Goal: Task Accomplishment & Management: Complete application form

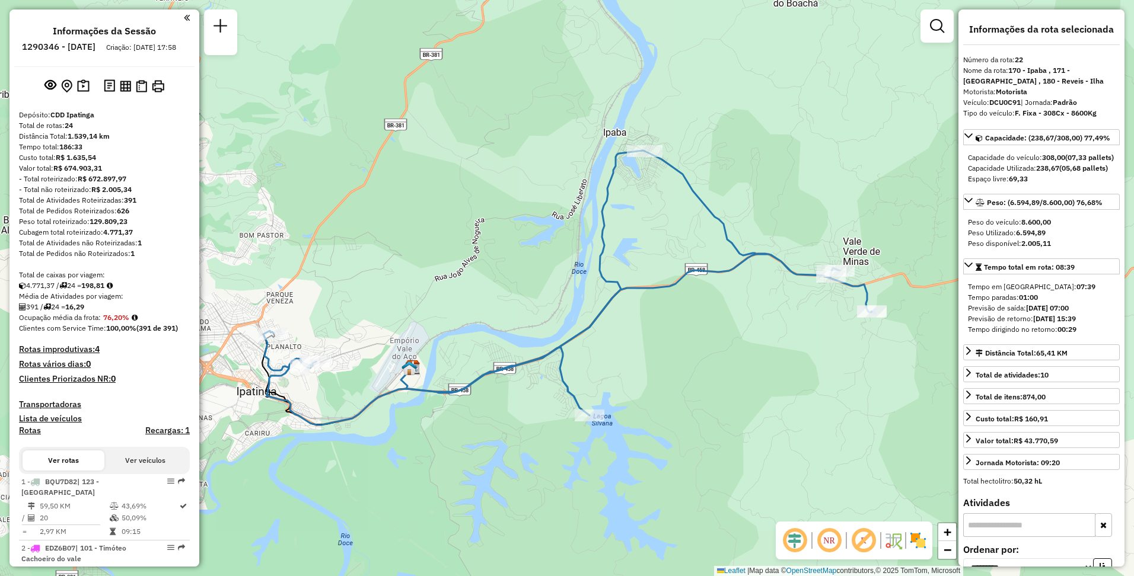
select select "**********"
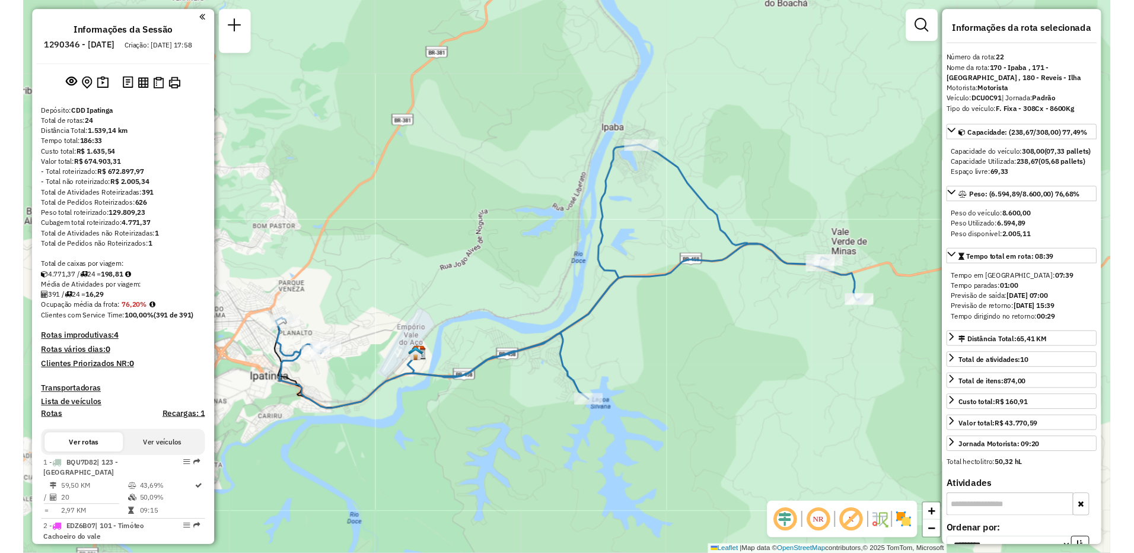
scroll to position [1499, 0]
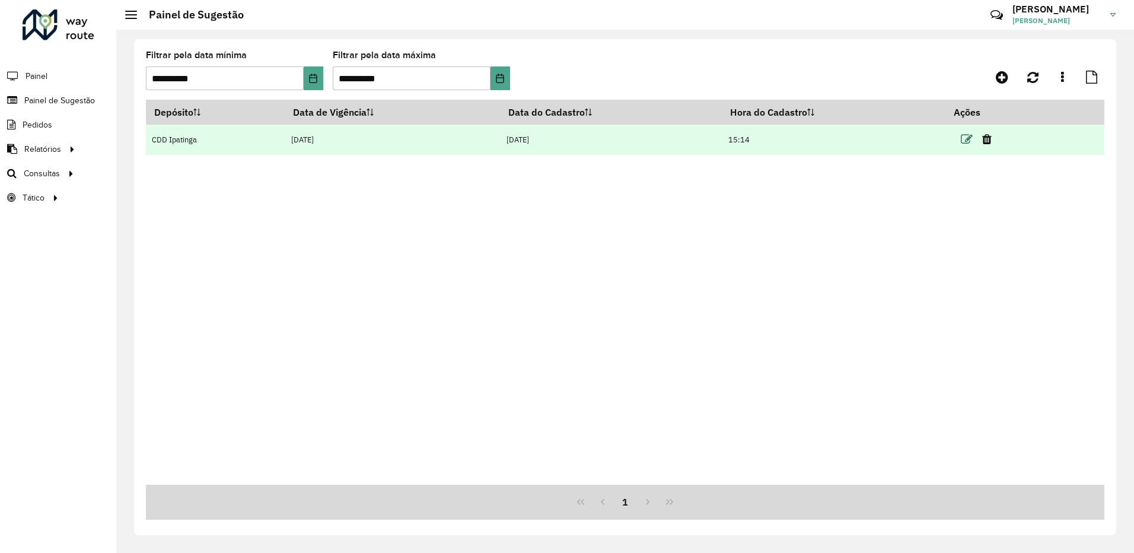
click at [963, 141] on icon at bounding box center [967, 139] width 12 height 12
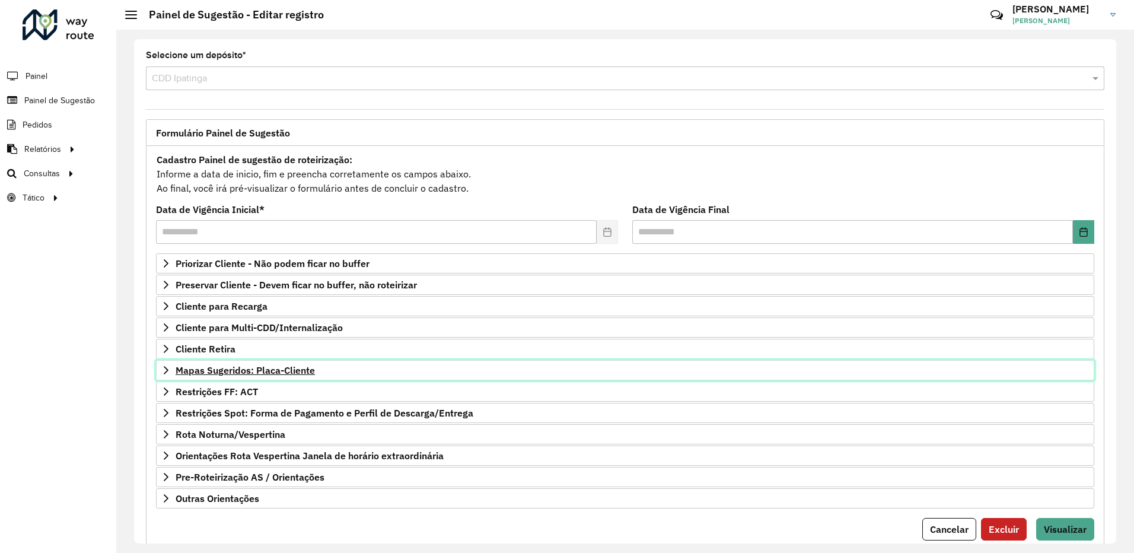
click at [301, 368] on span "Mapas Sugeridos: Placa-Cliente" at bounding box center [245, 369] width 139 height 9
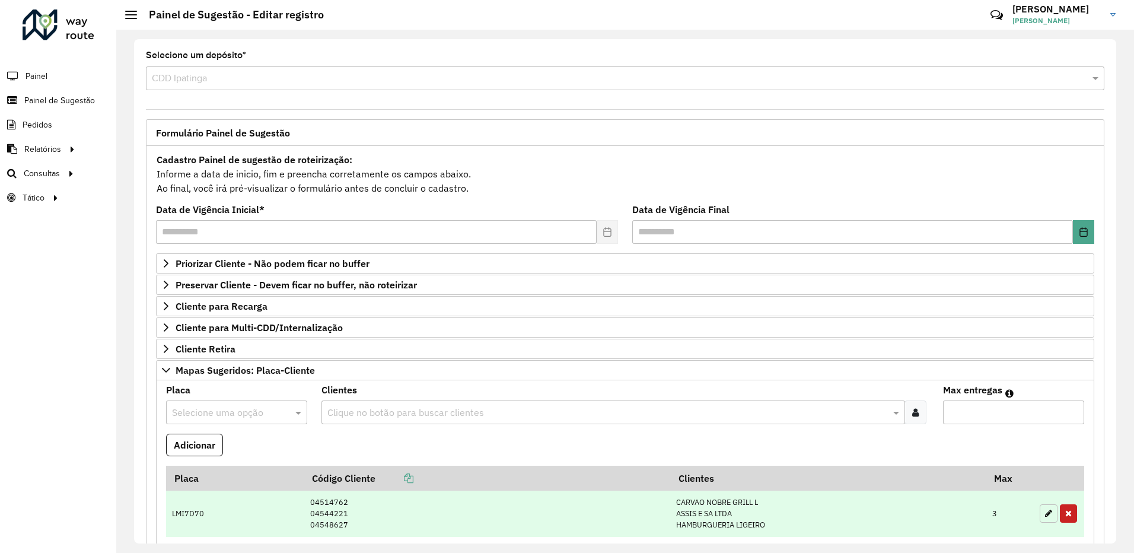
click at [1045, 514] on icon "button" at bounding box center [1048, 513] width 7 height 8
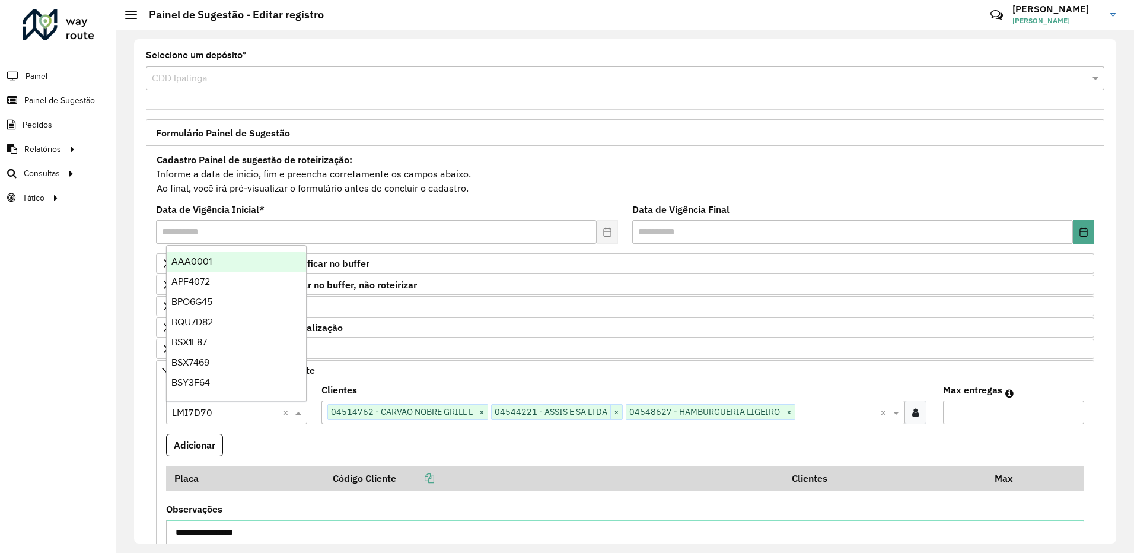
click at [217, 416] on input "text" at bounding box center [225, 413] width 106 height 14
click at [247, 412] on input "text" at bounding box center [225, 413] width 106 height 14
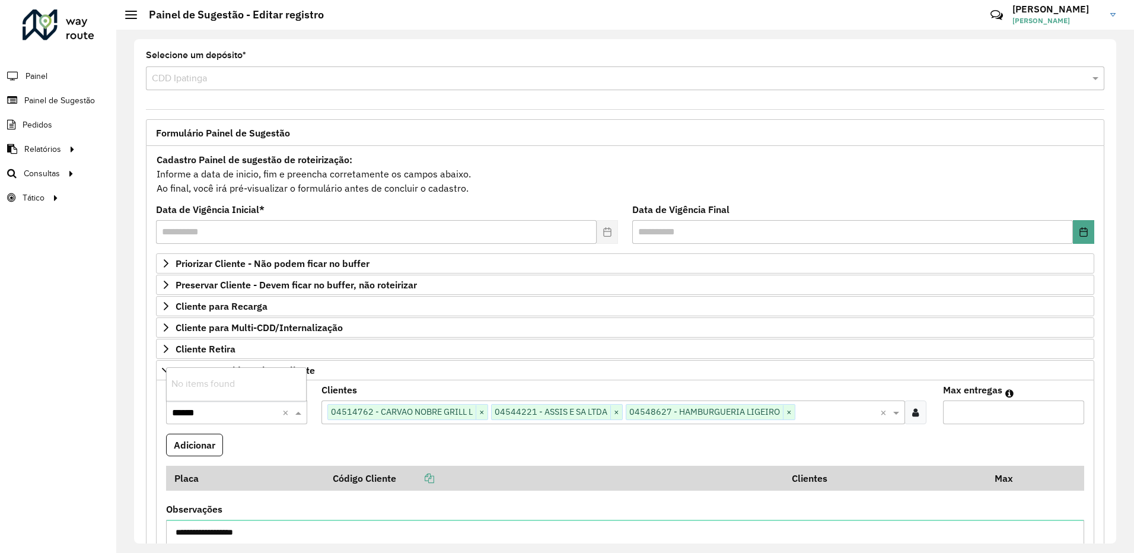
type input "*******"
drag, startPoint x: 247, startPoint y: 412, endPoint x: 136, endPoint y: 409, distance: 110.3
click at [136, 409] on div "**********" at bounding box center [625, 291] width 982 height 504
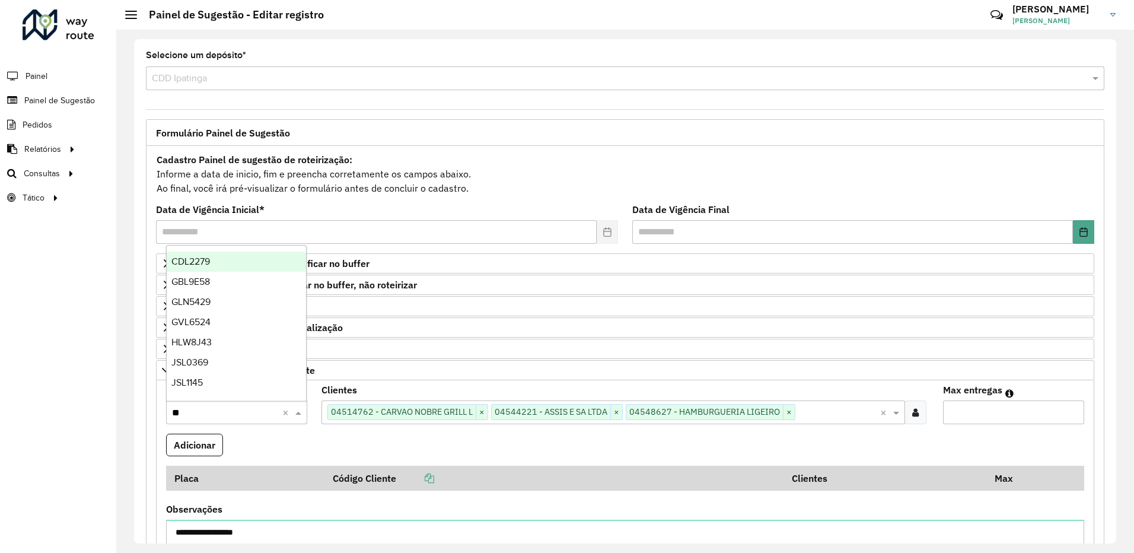
type input "***"
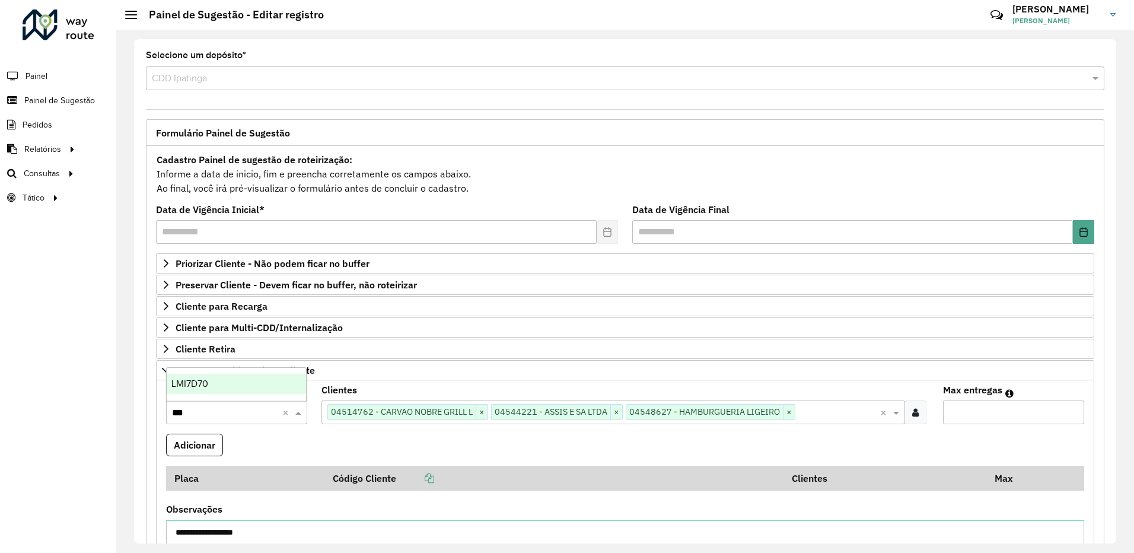
click at [220, 384] on div "LMI7D70" at bounding box center [236, 384] width 139 height 20
click at [193, 450] on button "Adicionar" at bounding box center [194, 445] width 57 height 23
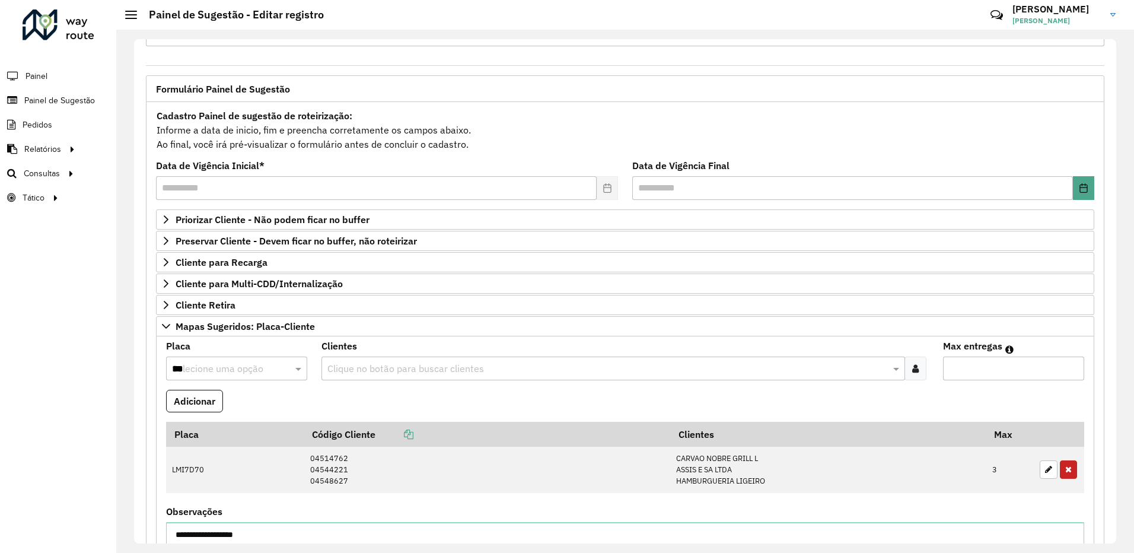
scroll to position [340, 0]
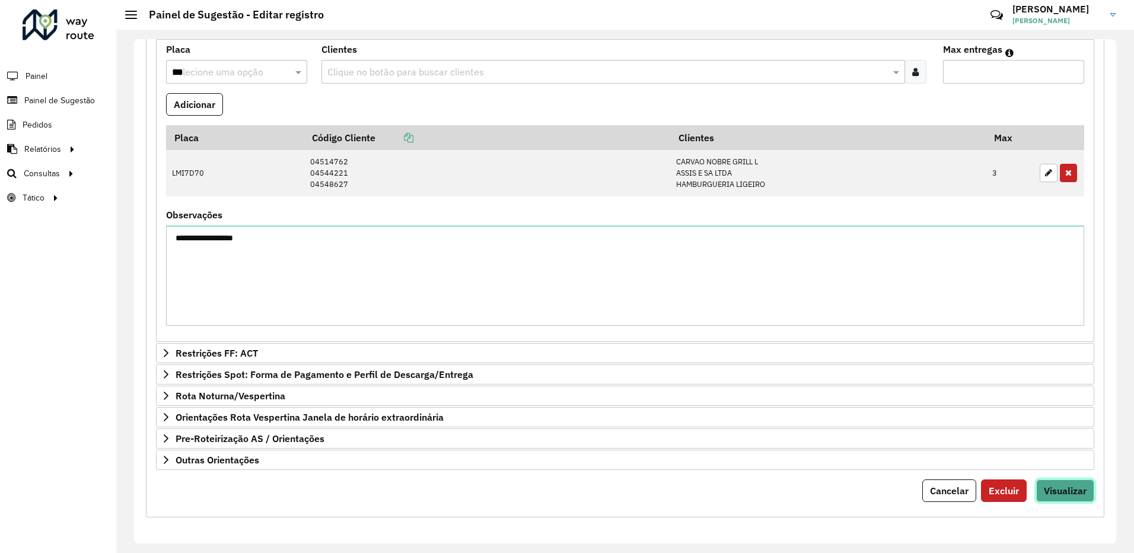
click at [1067, 499] on button "Visualizar" at bounding box center [1065, 490] width 58 height 23
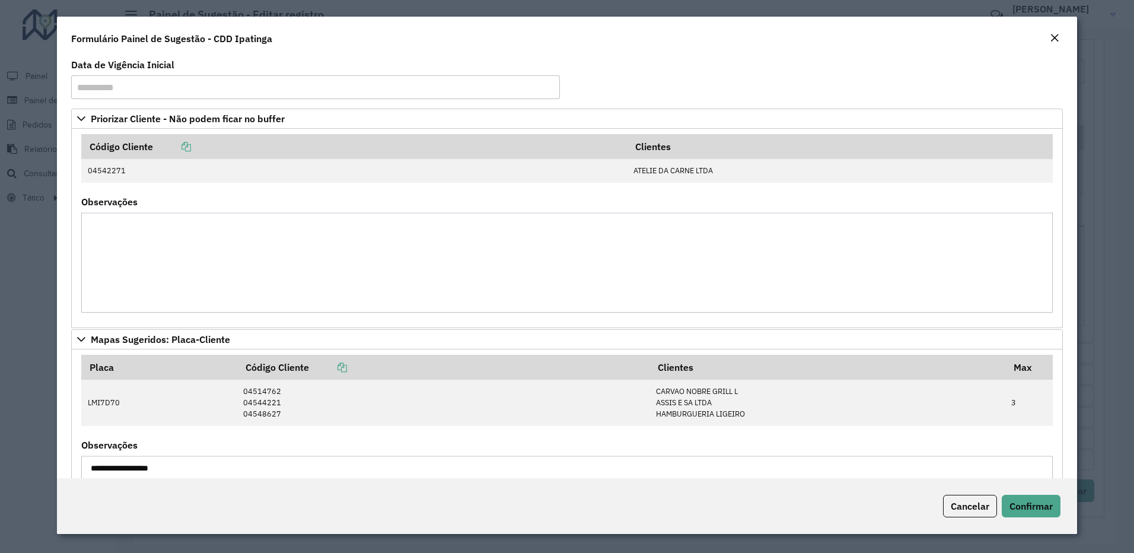
click at [1028, 486] on div "Cancelar Confirmar" at bounding box center [567, 506] width 1021 height 56
click at [1035, 498] on button "Confirmar" at bounding box center [1031, 506] width 59 height 23
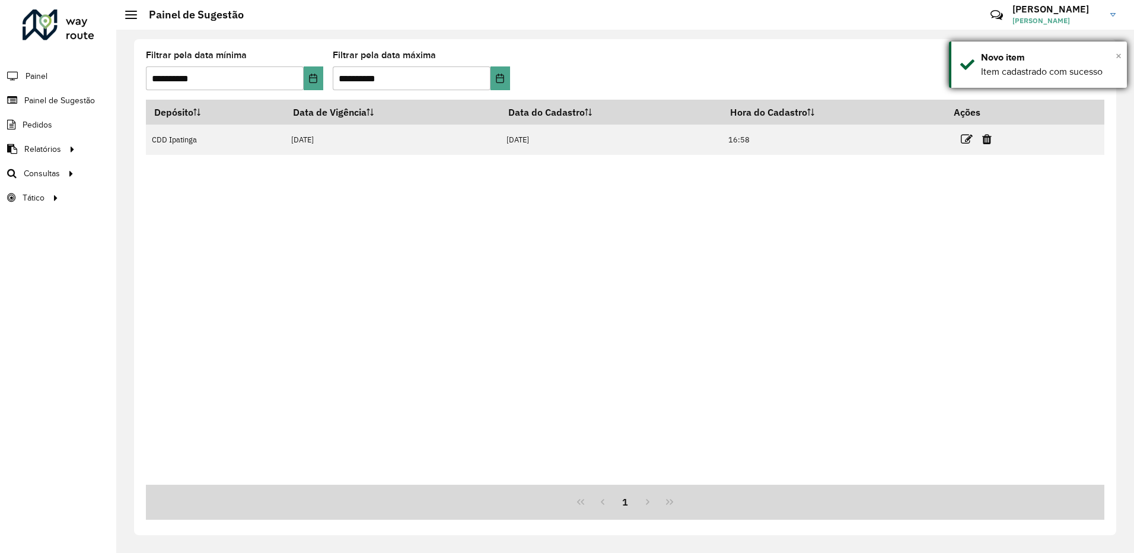
click at [1119, 59] on span "×" at bounding box center [1119, 55] width 6 height 13
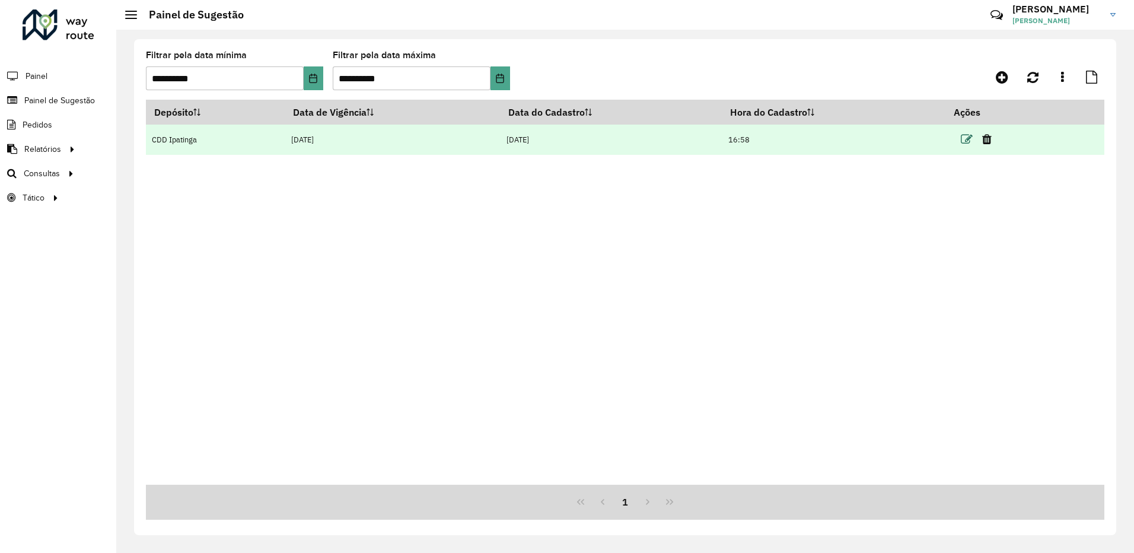
click at [968, 138] on icon at bounding box center [967, 139] width 12 height 12
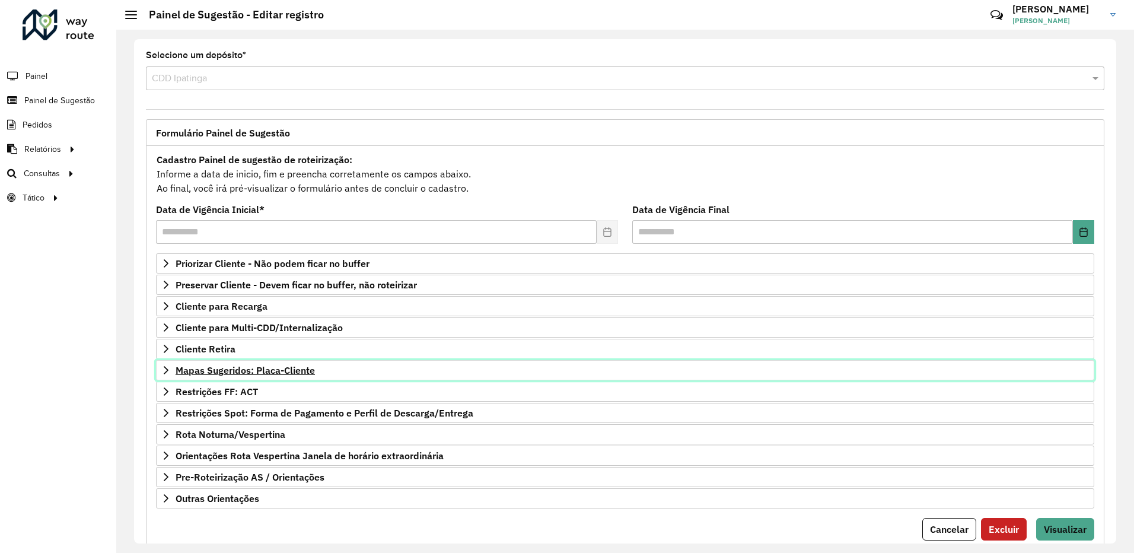
click at [336, 373] on link "Mapas Sugeridos: Placa-Cliente" at bounding box center [625, 370] width 938 height 20
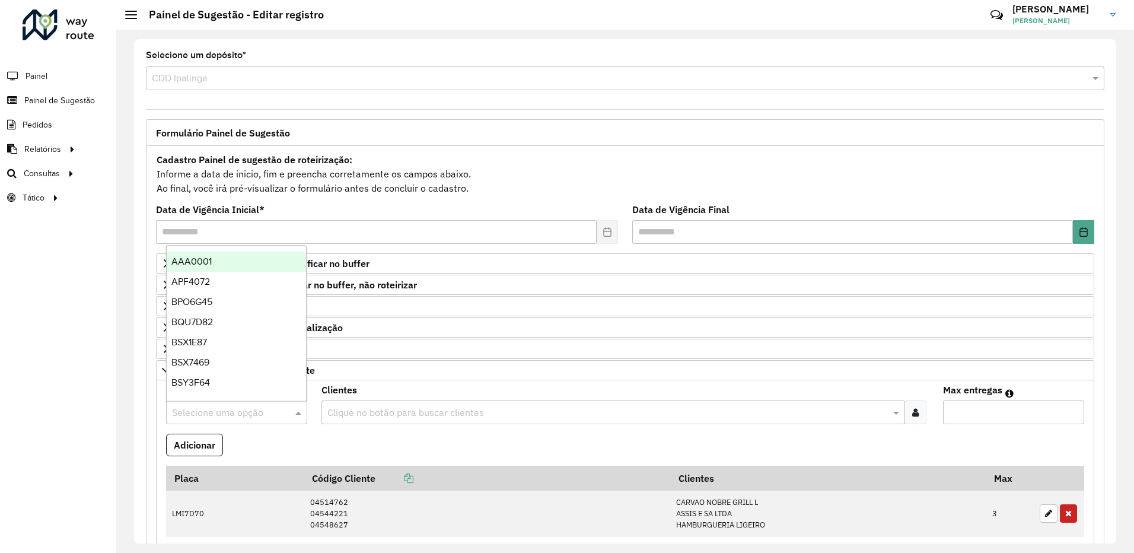
click at [212, 414] on input "text" at bounding box center [225, 413] width 106 height 14
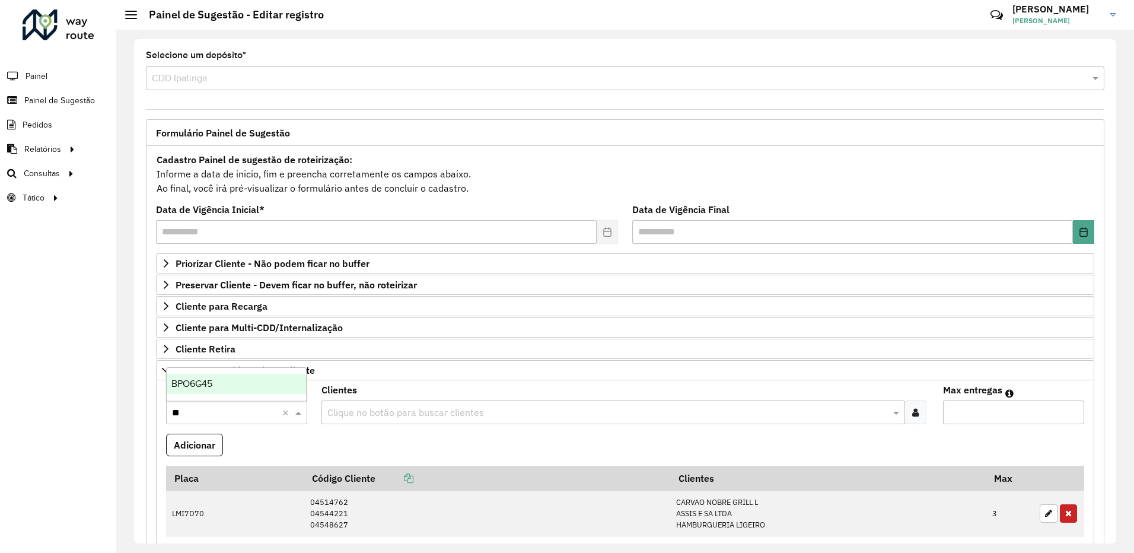
type input "***"
click at [233, 389] on div "BPO6G45" at bounding box center [236, 384] width 139 height 20
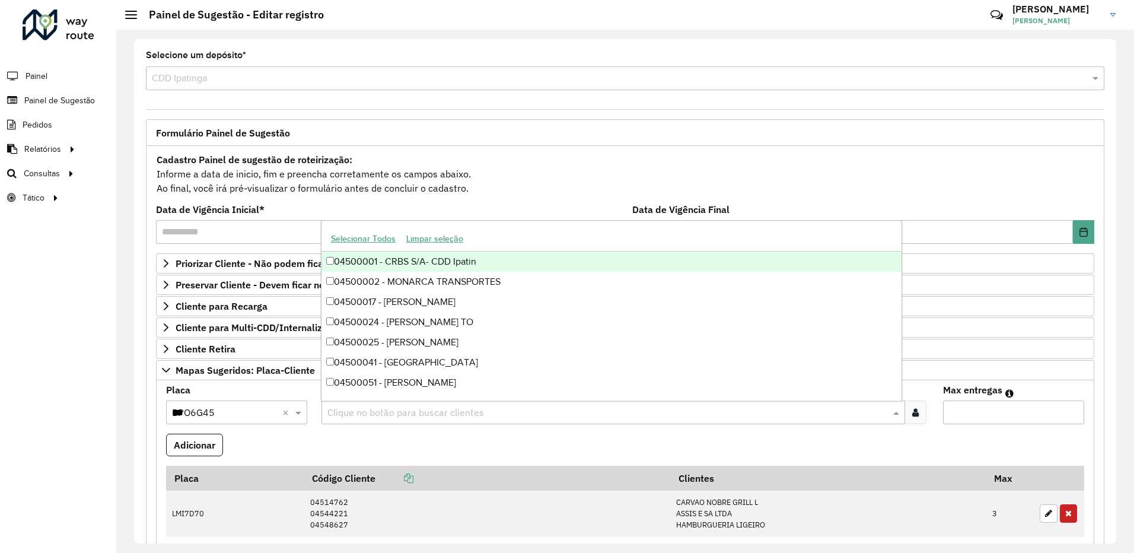
click at [372, 416] on input "text" at bounding box center [607, 413] width 566 height 14
type input "*****"
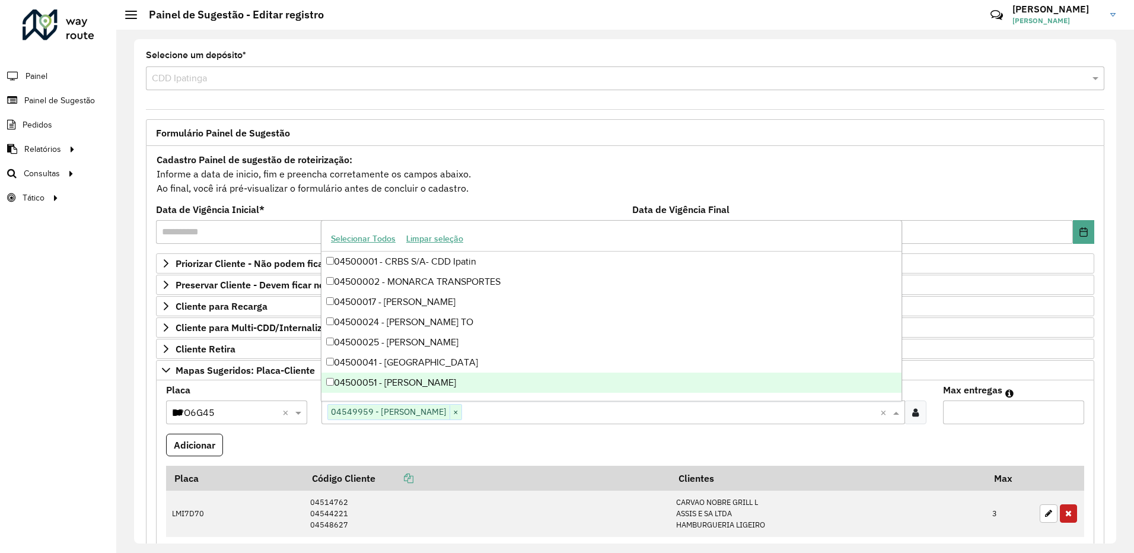
click at [973, 418] on input "Max entregas" at bounding box center [1013, 412] width 141 height 24
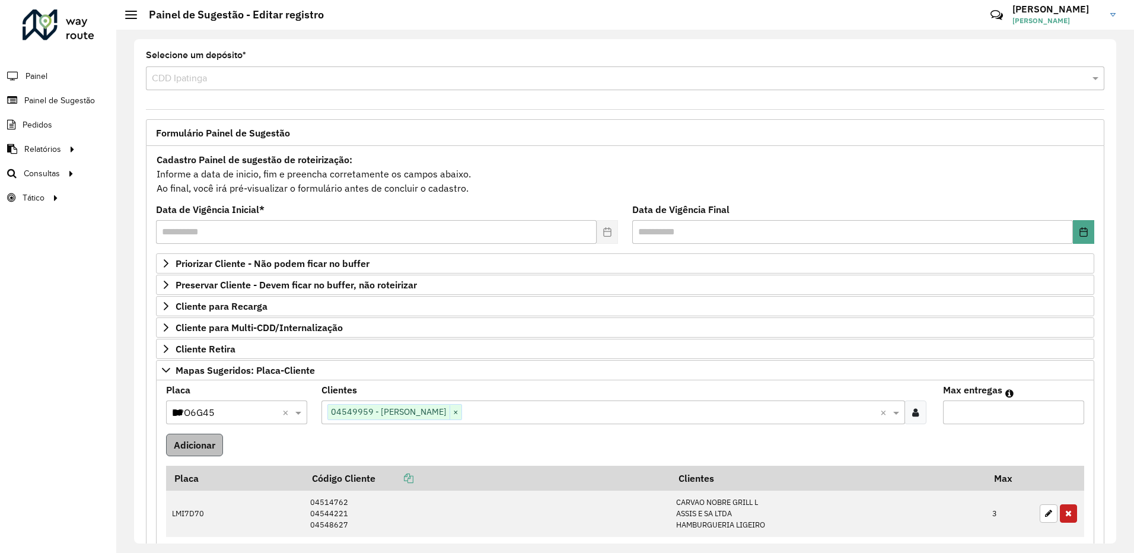
type input "*"
click at [199, 451] on button "Adicionar" at bounding box center [194, 445] width 57 height 23
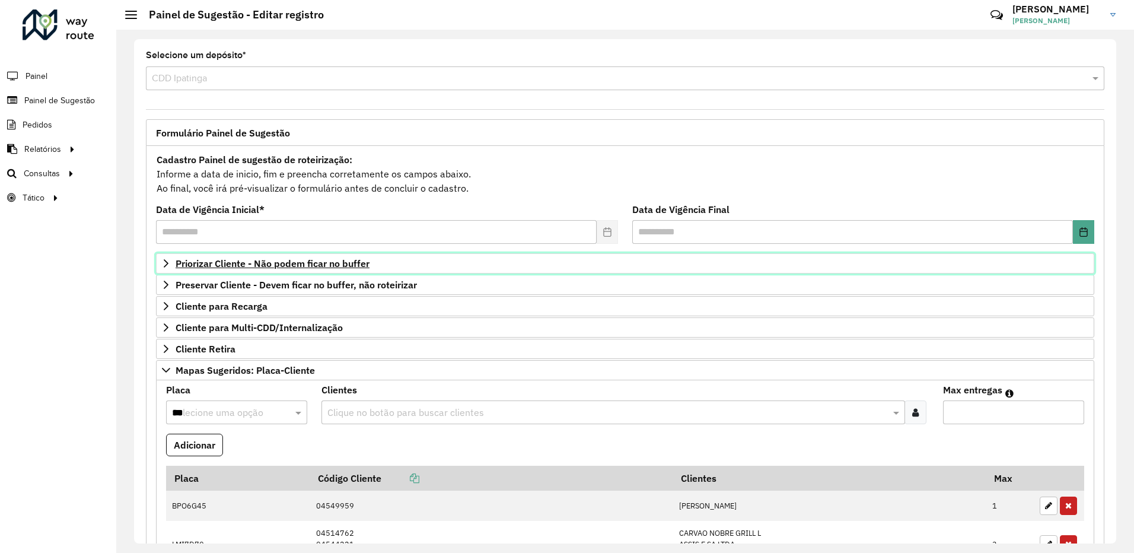
click at [399, 263] on link "Priorizar Cliente - Não podem ficar no buffer" at bounding box center [625, 263] width 938 height 20
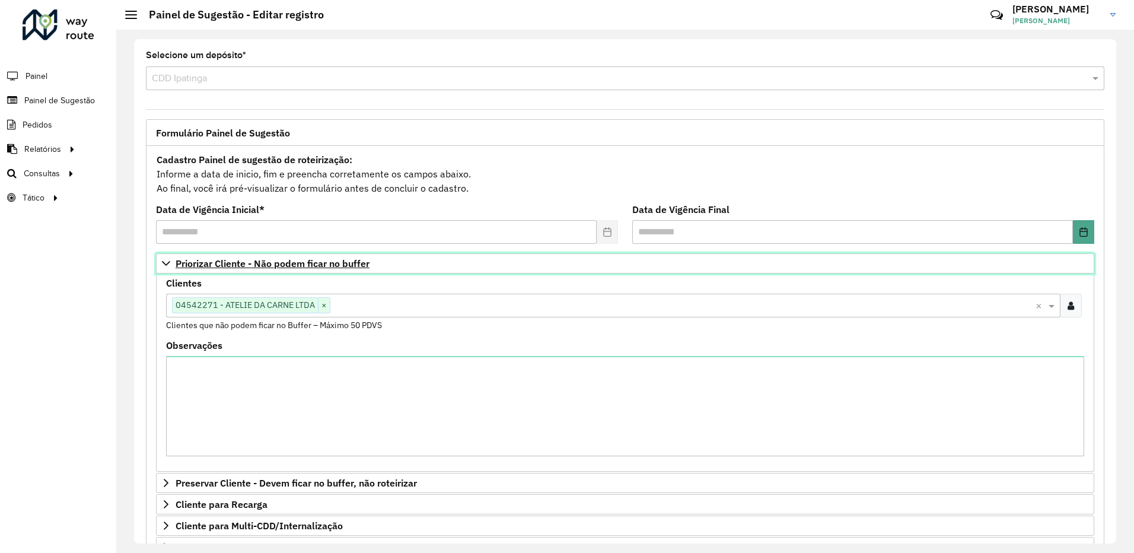
click at [397, 265] on link "Priorizar Cliente - Não podem ficar no buffer" at bounding box center [625, 263] width 938 height 20
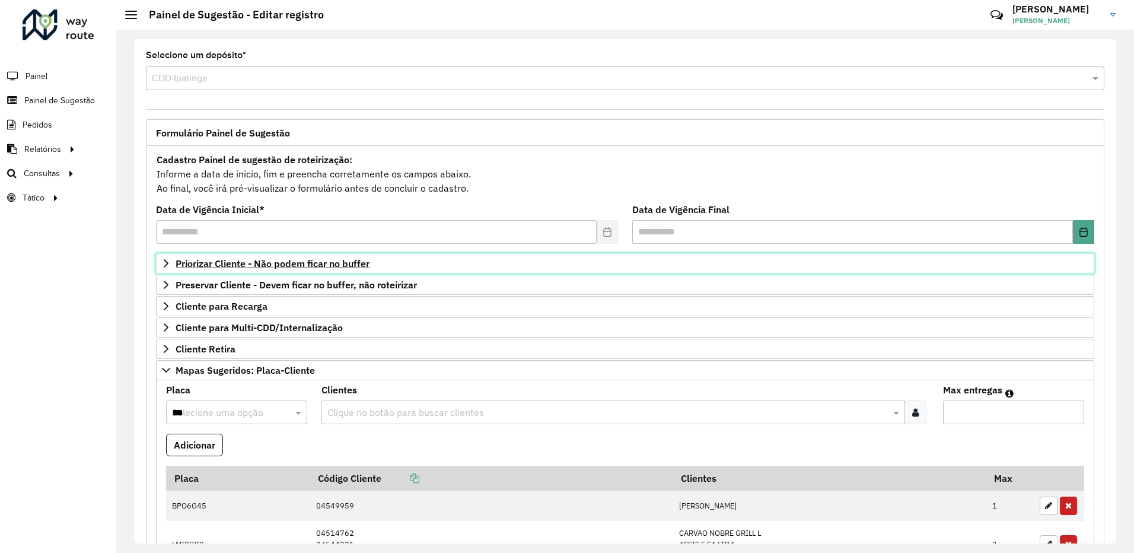
click at [434, 266] on link "Priorizar Cliente - Não podem ficar no buffer" at bounding box center [625, 263] width 938 height 20
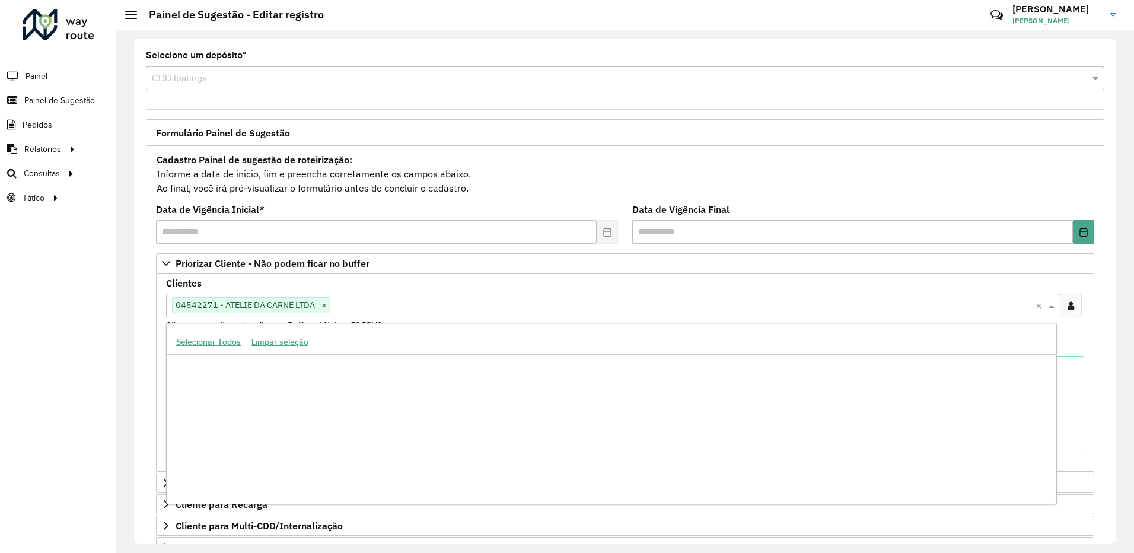
click at [380, 306] on input "text" at bounding box center [682, 306] width 705 height 14
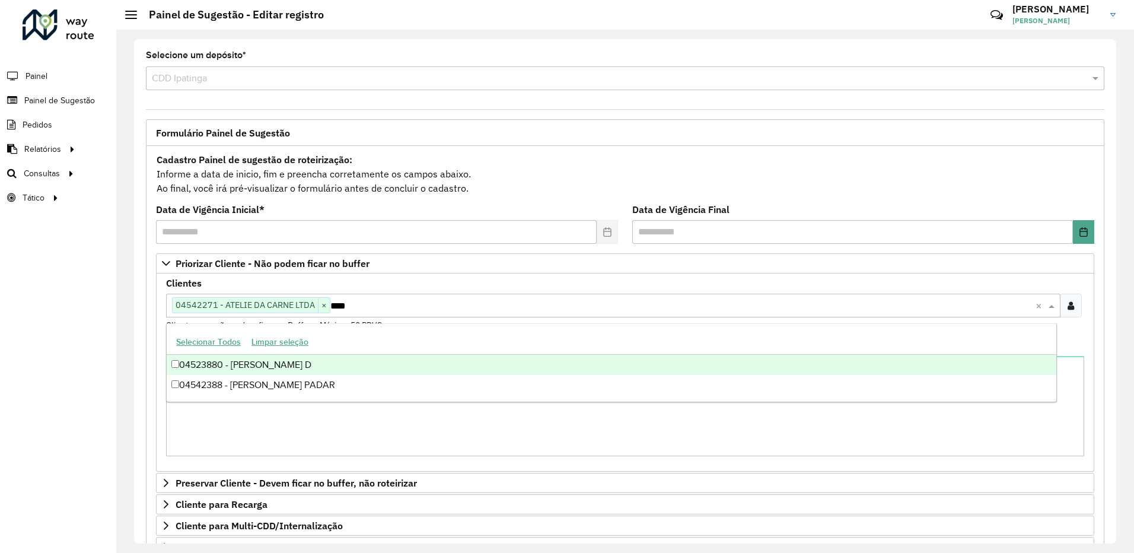
type input "*****"
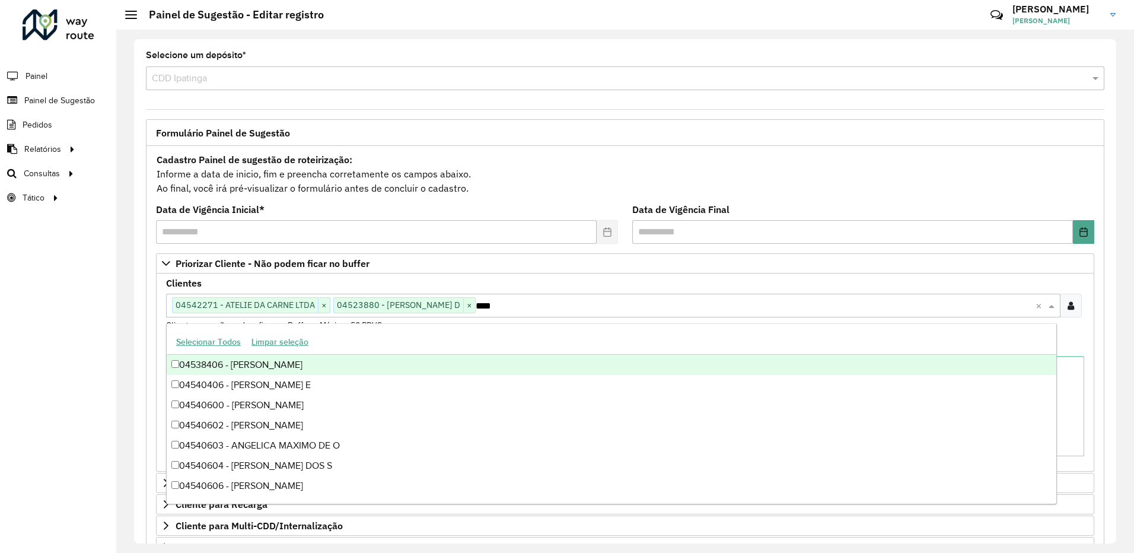
type input "*****"
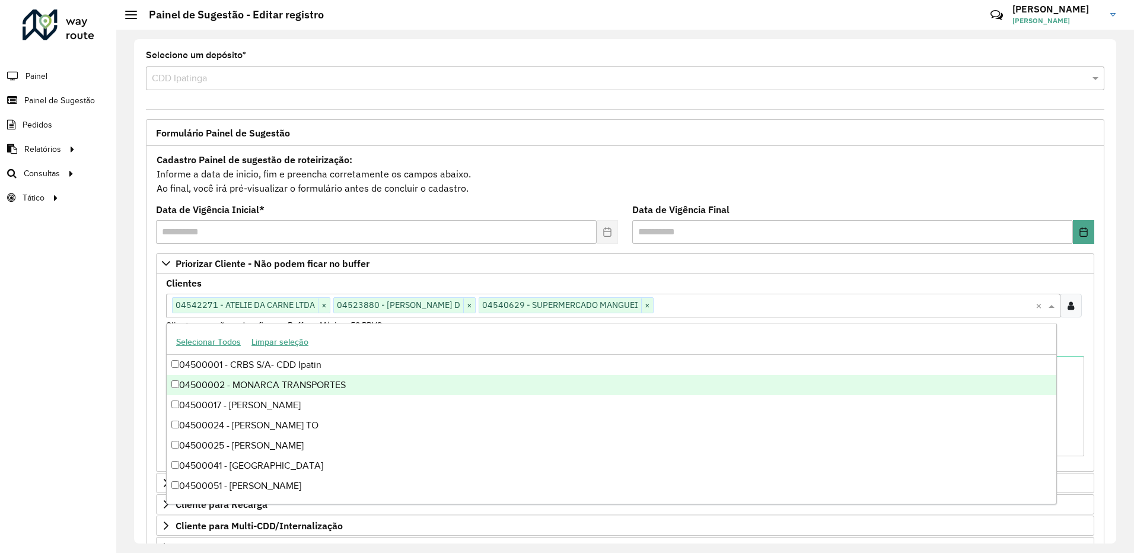
click at [1071, 347] on div "Observações" at bounding box center [625, 398] width 918 height 115
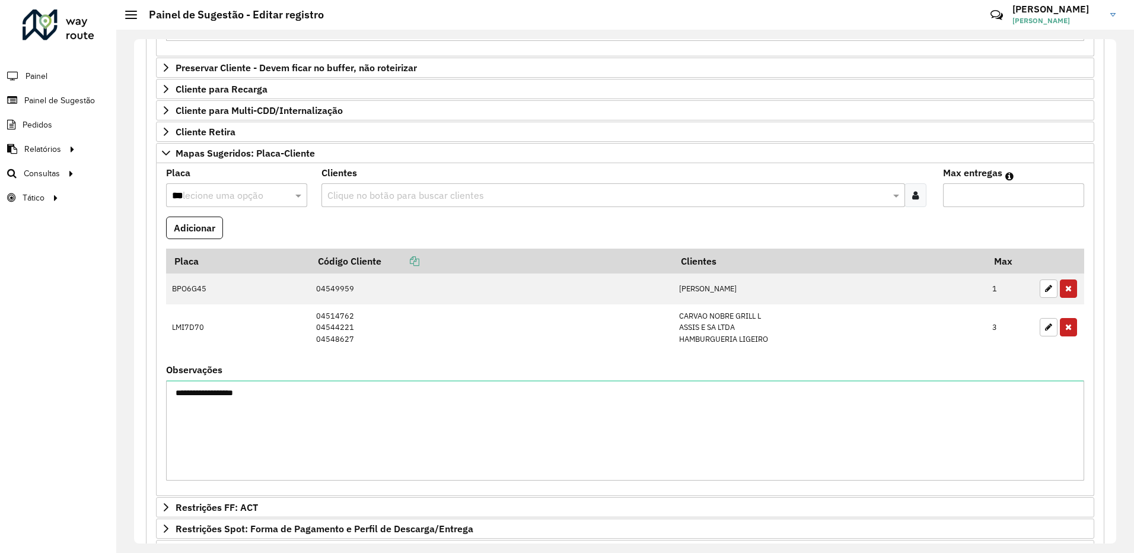
scroll to position [569, 0]
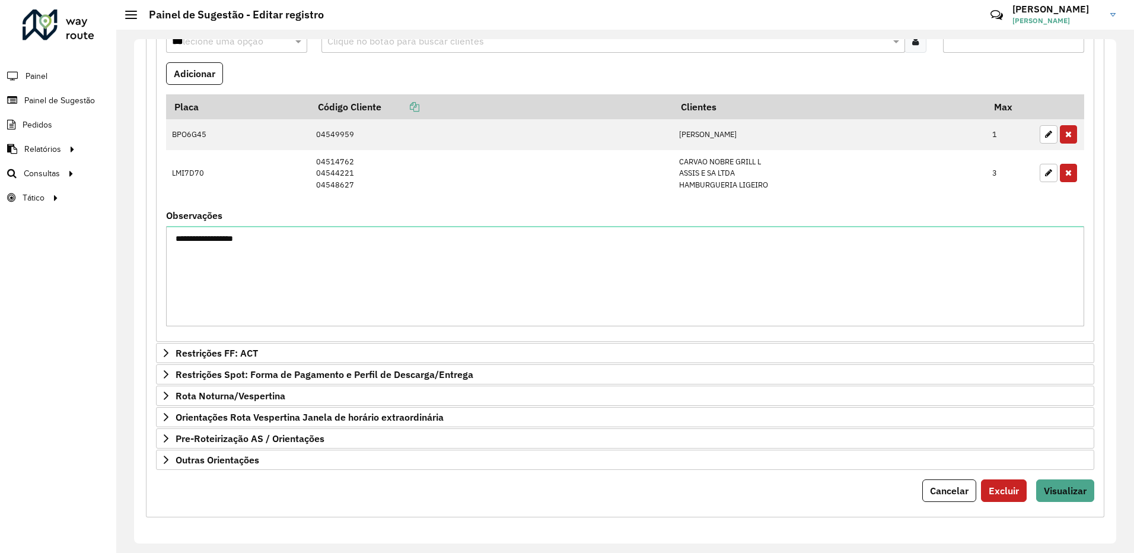
click at [1072, 503] on div "**********" at bounding box center [625, 47] width 958 height 941
click at [1072, 499] on button "Visualizar" at bounding box center [1065, 490] width 58 height 23
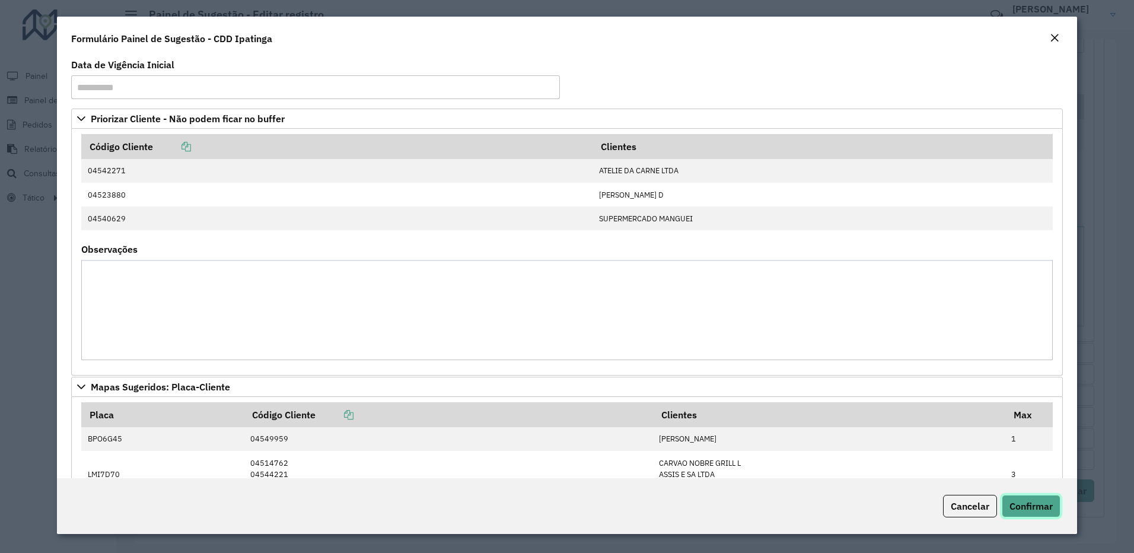
click at [1038, 507] on span "Confirmar" at bounding box center [1030, 506] width 43 height 12
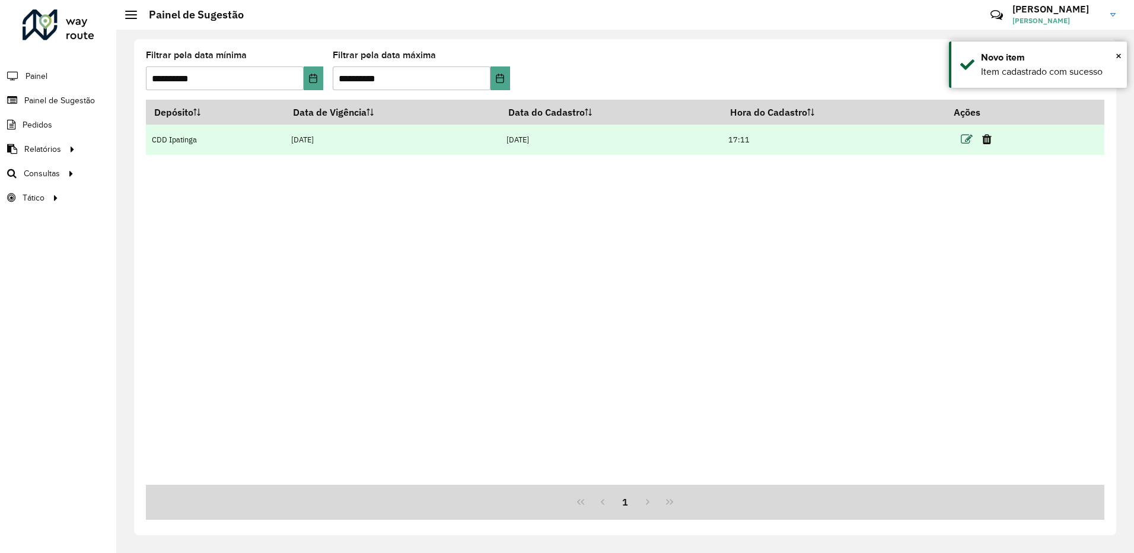
click at [967, 142] on icon at bounding box center [967, 139] width 12 height 12
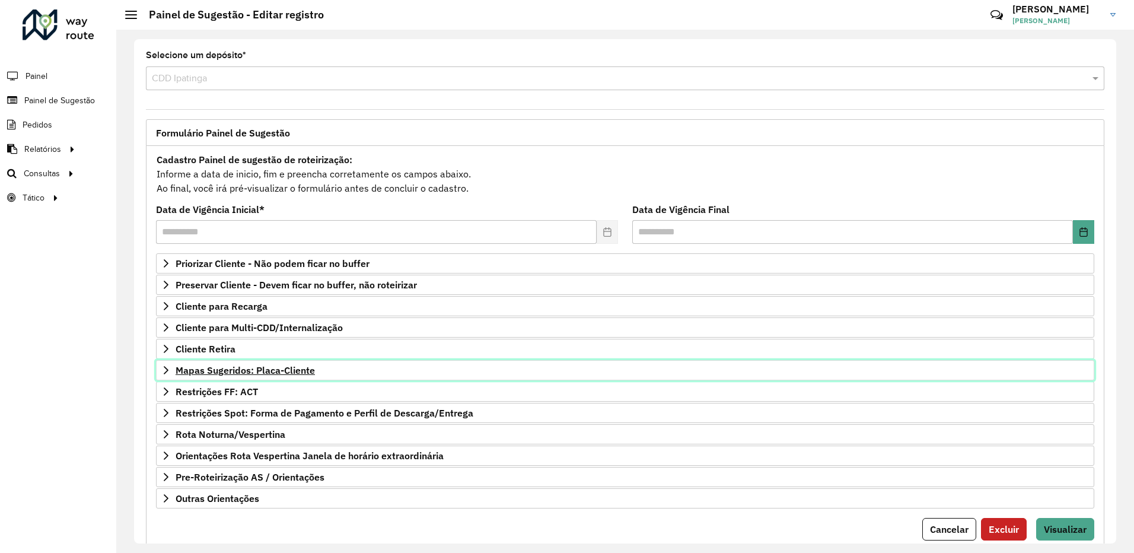
click at [350, 369] on link "Mapas Sugeridos: Placa-Cliente" at bounding box center [625, 370] width 938 height 20
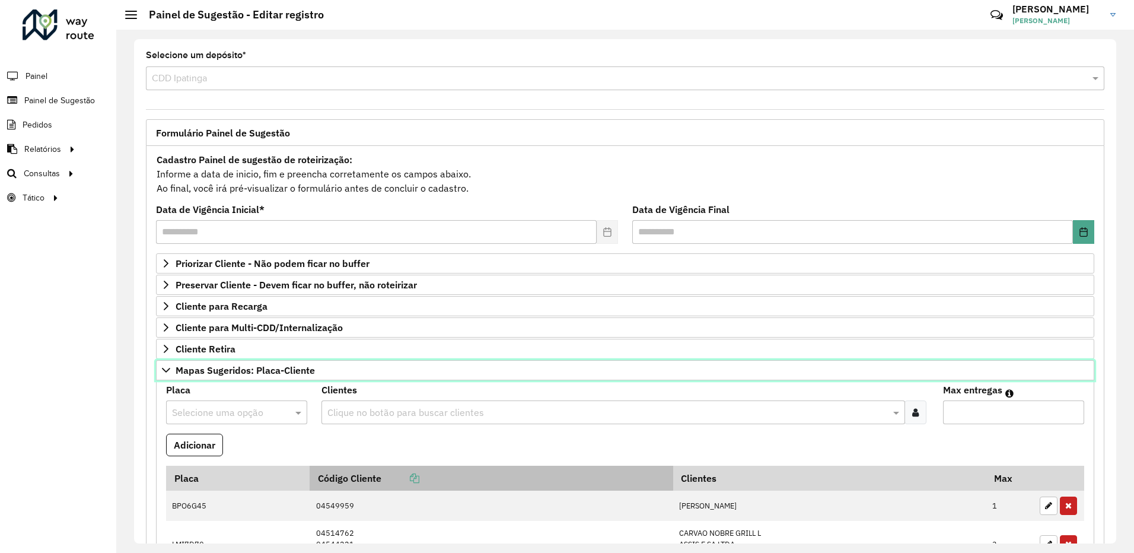
scroll to position [178, 0]
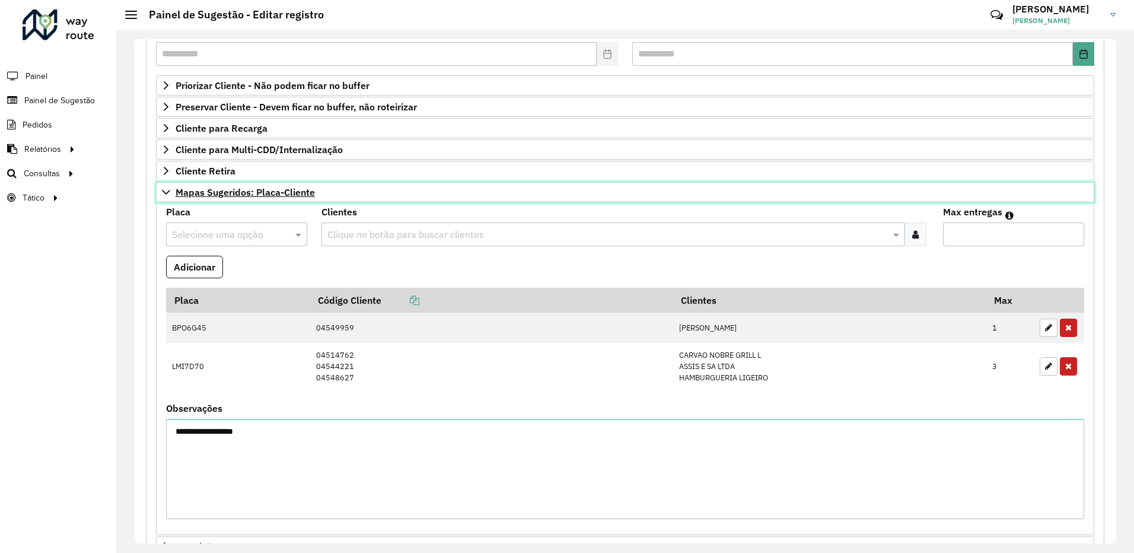
click at [1063, 197] on link "Mapas Sugeridos: Placa-Cliente" at bounding box center [625, 192] width 938 height 20
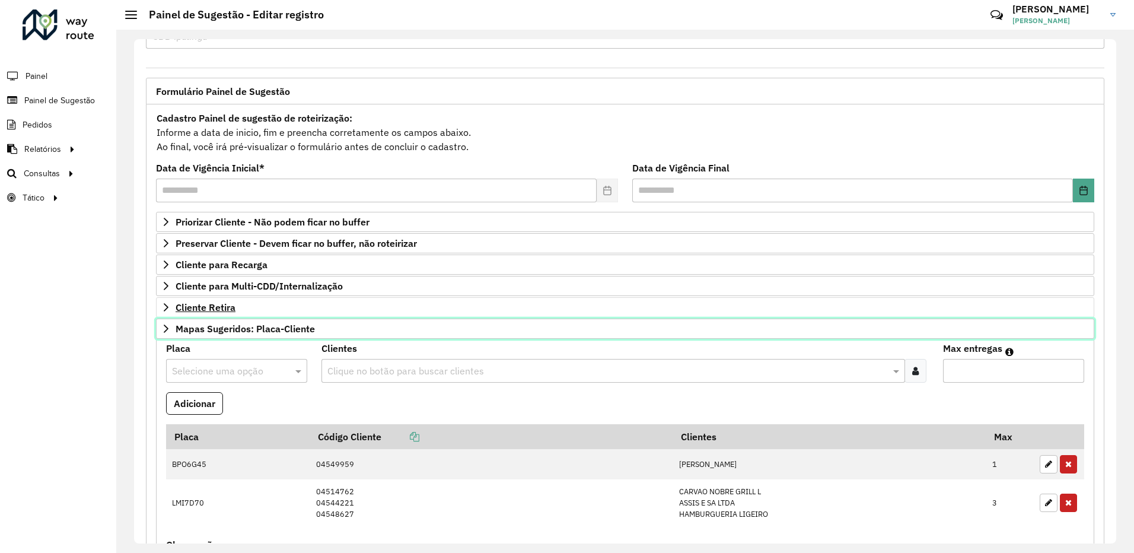
scroll to position [39, 0]
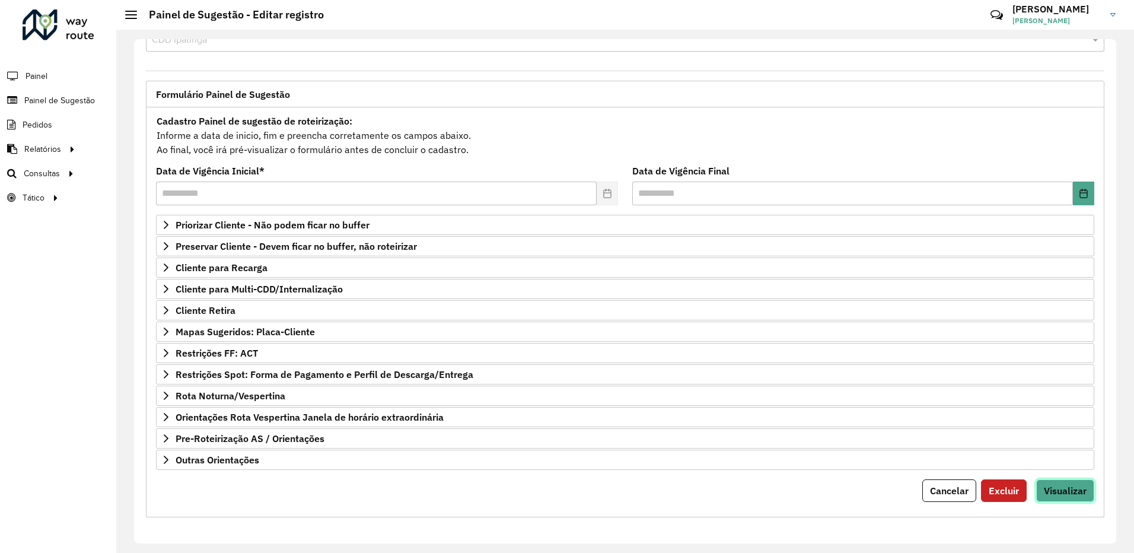
click at [1069, 492] on span "Visualizar" at bounding box center [1065, 491] width 43 height 12
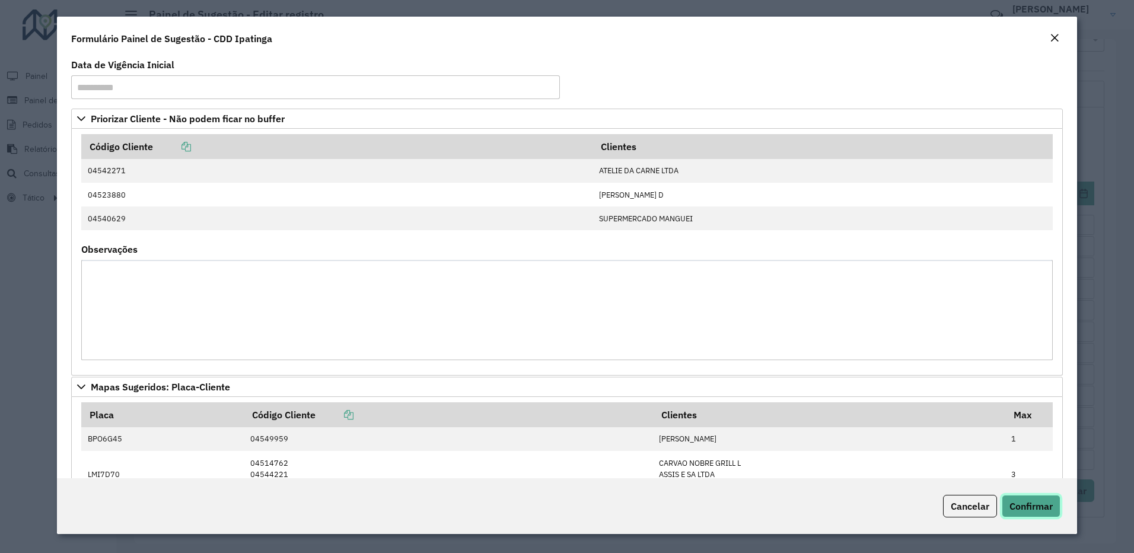
click at [1018, 499] on button "Confirmar" at bounding box center [1031, 506] width 59 height 23
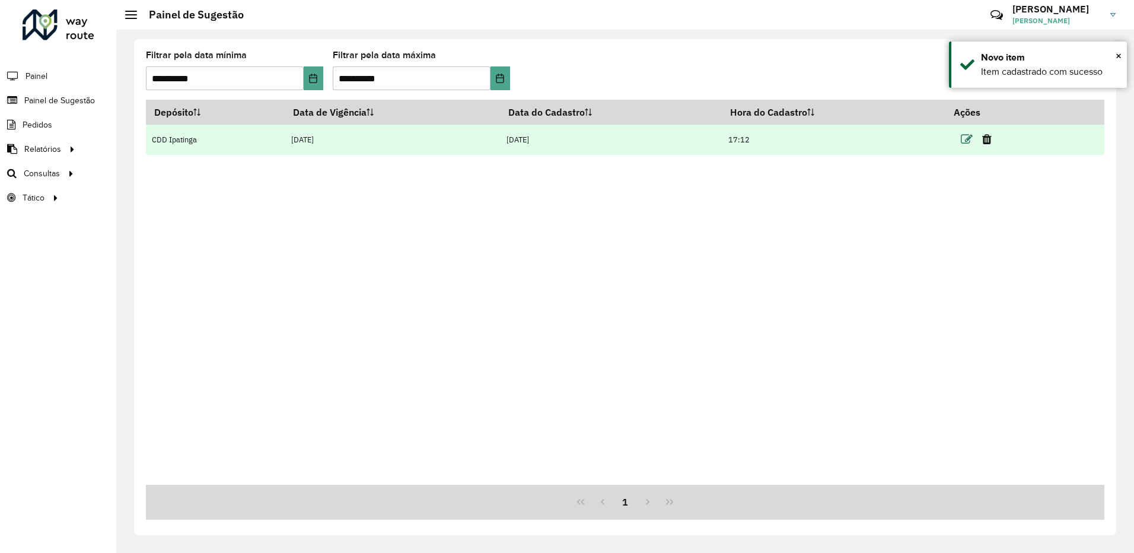
click at [967, 142] on icon at bounding box center [967, 139] width 12 height 12
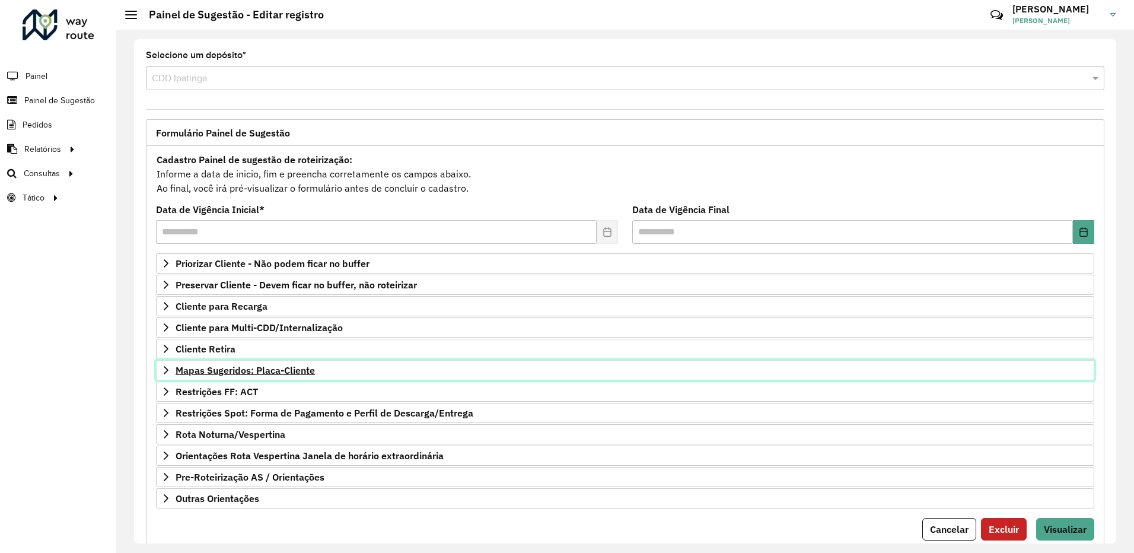
click at [330, 368] on link "Mapas Sugeridos: Placa-Cliente" at bounding box center [625, 370] width 938 height 20
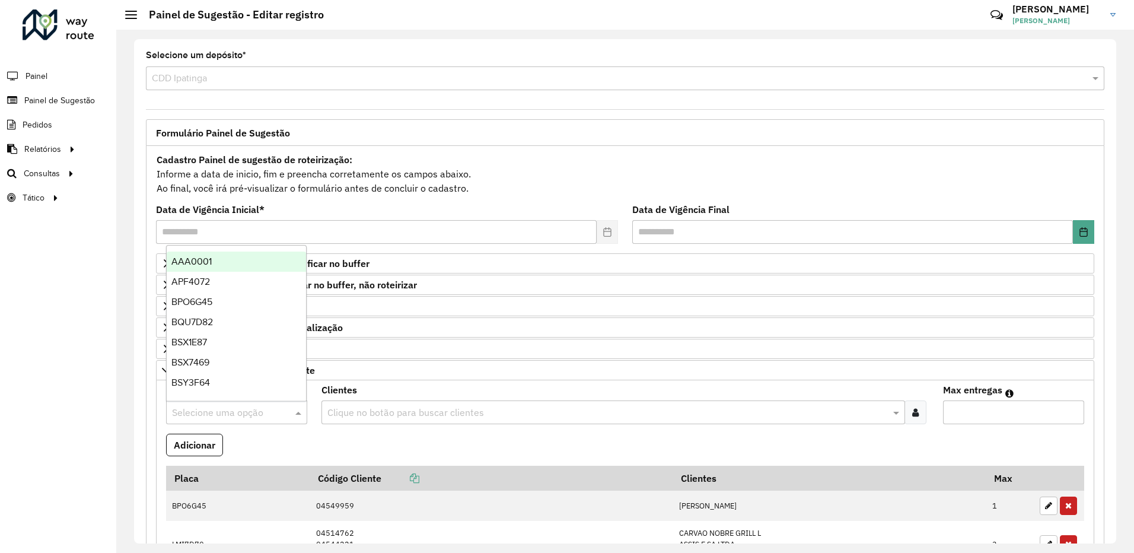
click at [213, 413] on input "text" at bounding box center [225, 413] width 106 height 14
type input "*****"
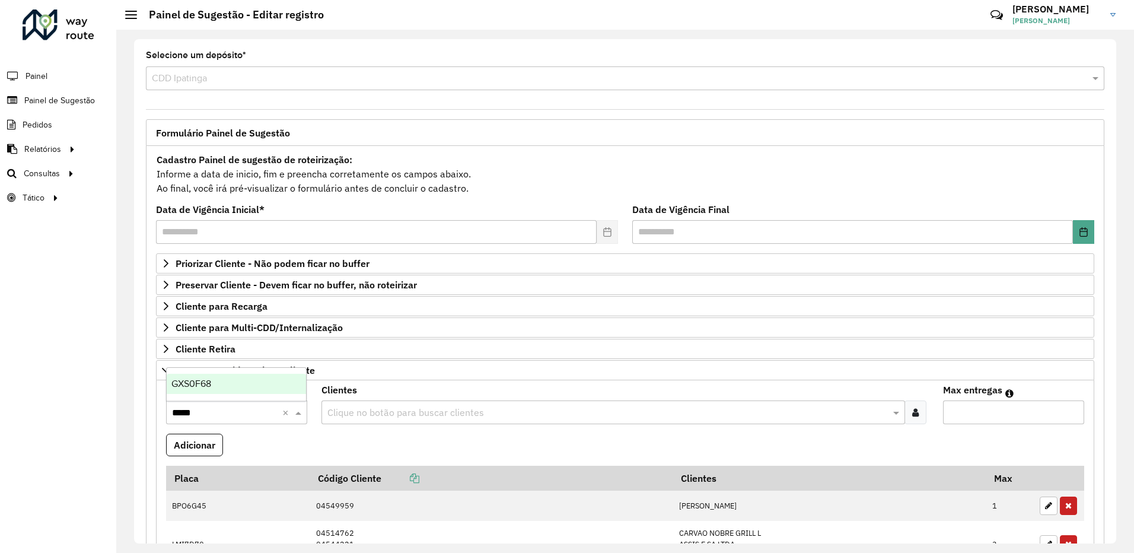
click at [213, 381] on div "GXS0F68" at bounding box center [236, 384] width 139 height 20
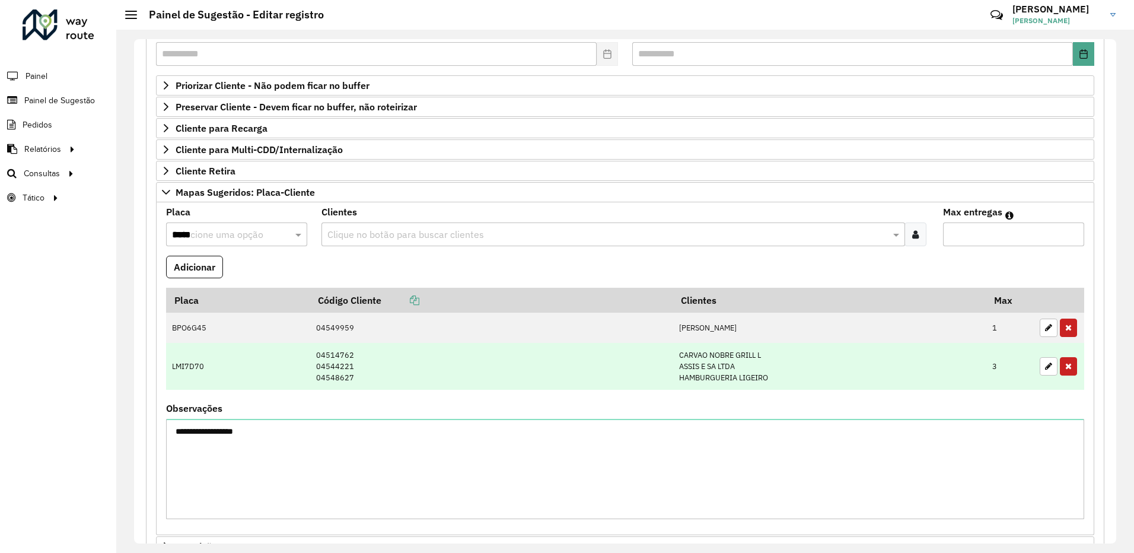
click at [219, 366] on td "LMI7D70" at bounding box center [238, 366] width 144 height 47
click at [1043, 371] on button "button" at bounding box center [1049, 366] width 18 height 18
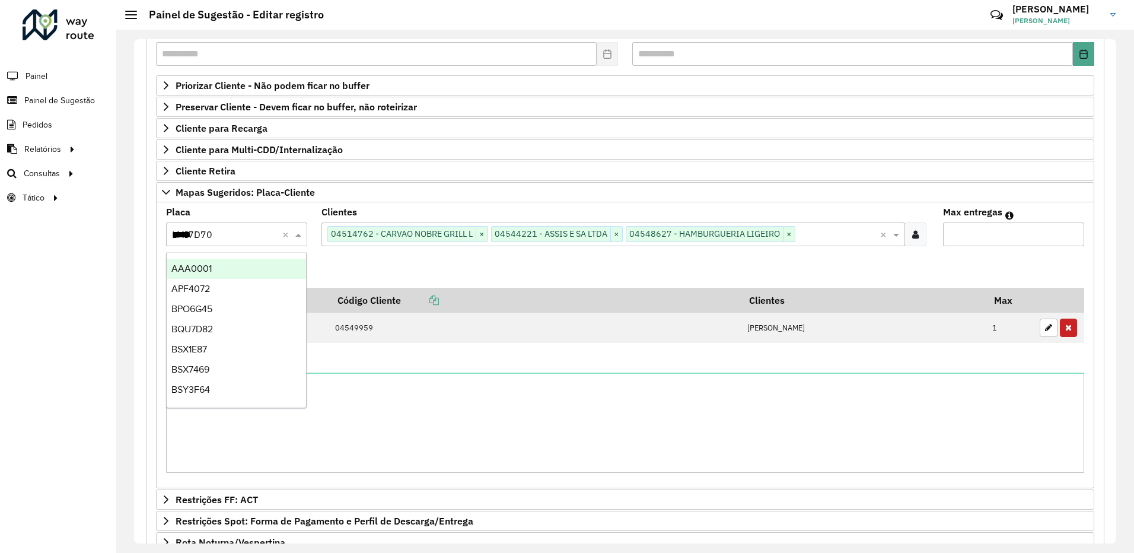
drag, startPoint x: 214, startPoint y: 231, endPoint x: 94, endPoint y: 232, distance: 120.4
click at [100, 234] on div "**********" at bounding box center [567, 276] width 1134 height 553
type input "*"
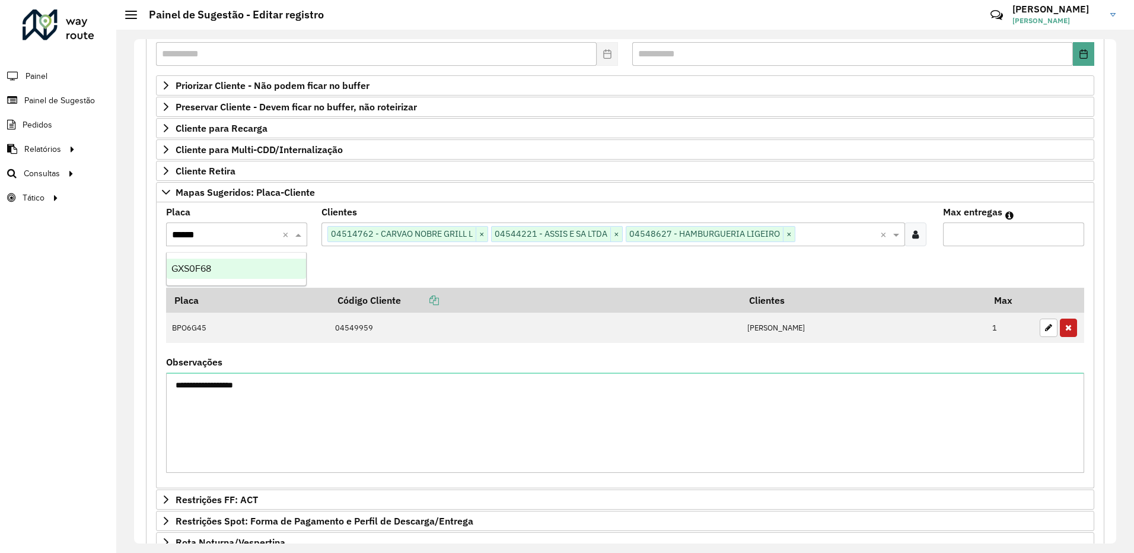
type input "*******"
click at [275, 267] on div "GXS0F68" at bounding box center [236, 269] width 139 height 20
click at [176, 264] on button "Adicionar" at bounding box center [194, 267] width 57 height 23
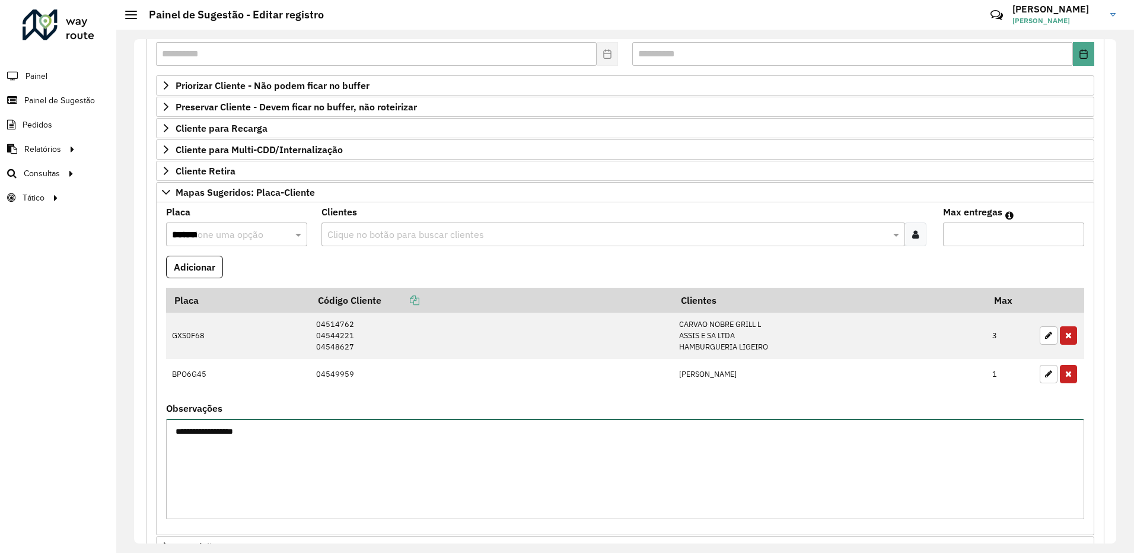
drag, startPoint x: 259, startPoint y: 436, endPoint x: 145, endPoint y: 429, distance: 114.7
click at [145, 429] on div "**********" at bounding box center [625, 325] width 973 height 769
type textarea "*"
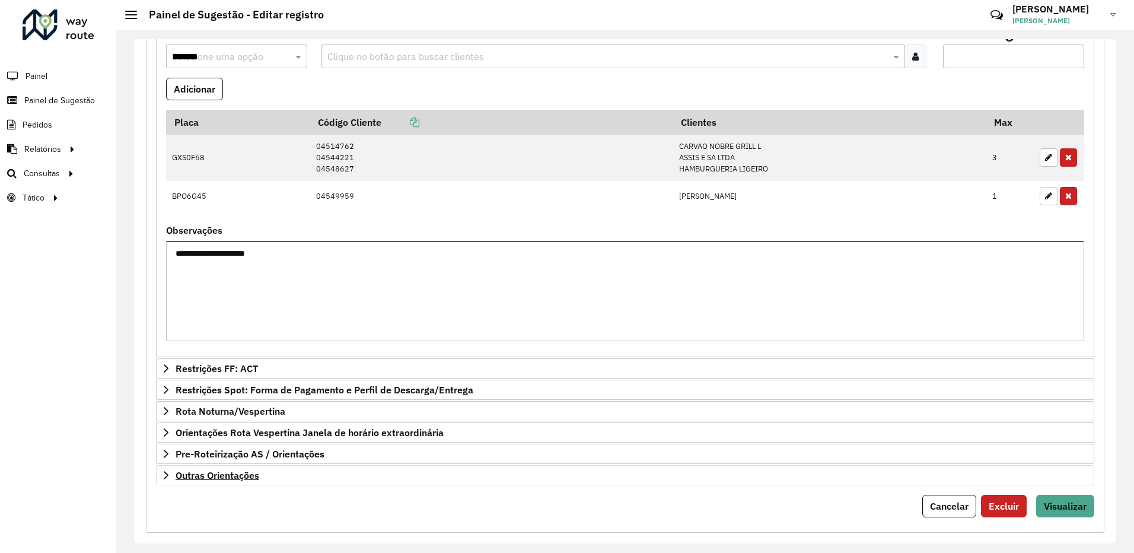
scroll to position [371, 0]
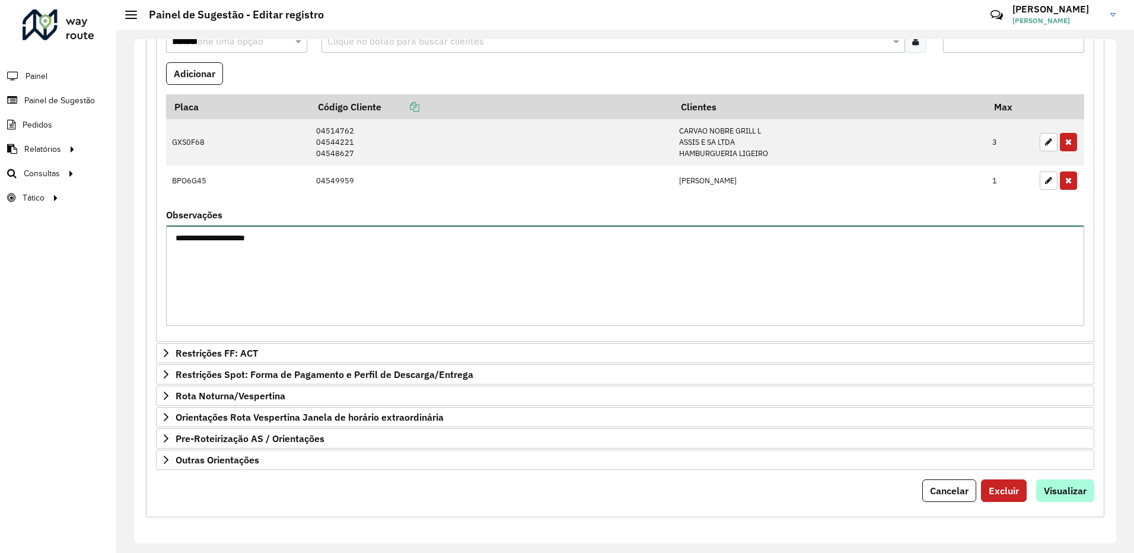
type textarea "**********"
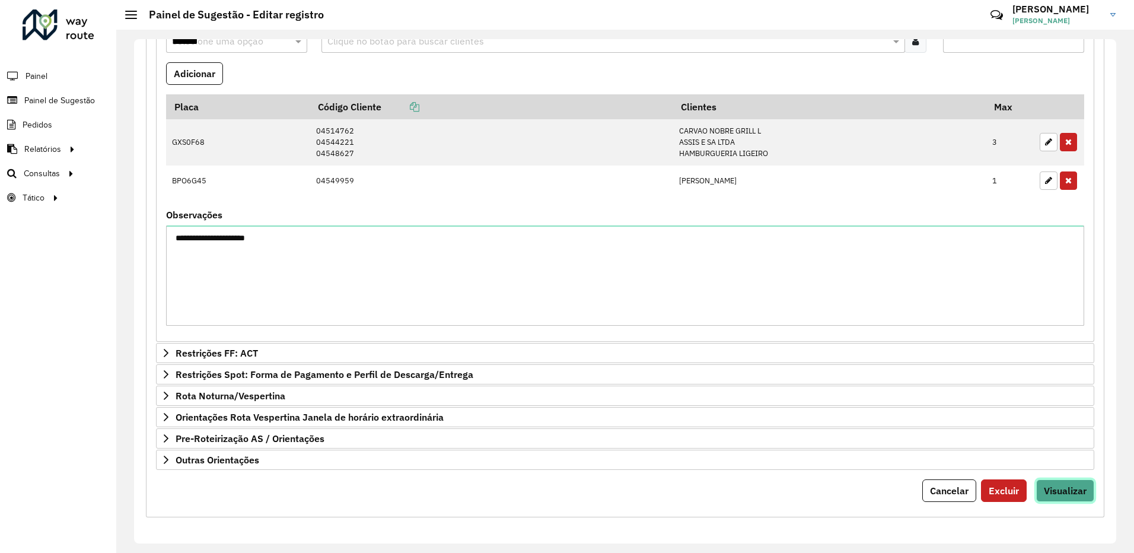
click at [1050, 487] on span "Visualizar" at bounding box center [1065, 491] width 43 height 12
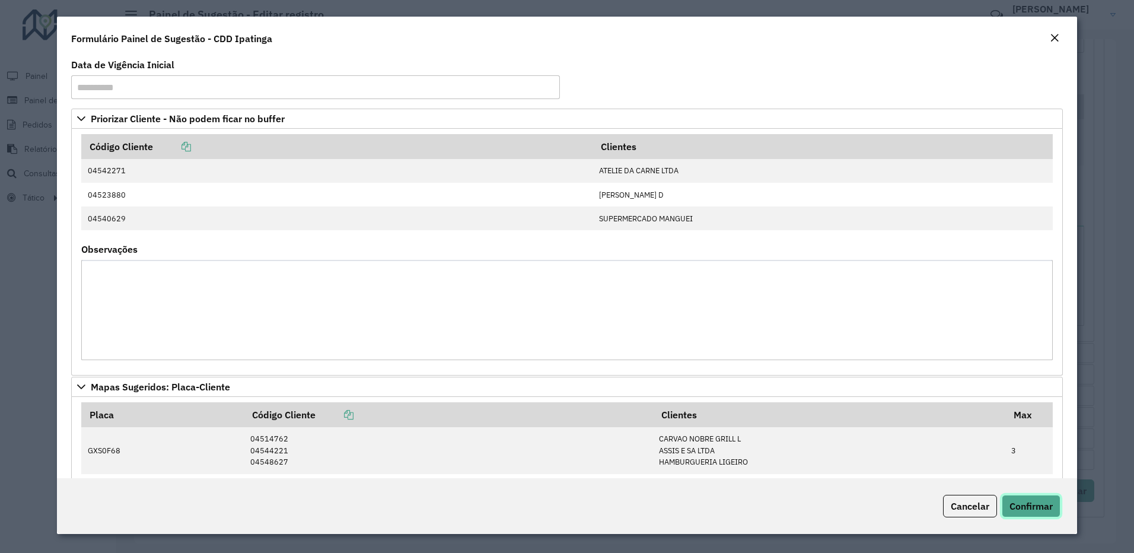
click at [1046, 506] on span "Confirmar" at bounding box center [1030, 506] width 43 height 12
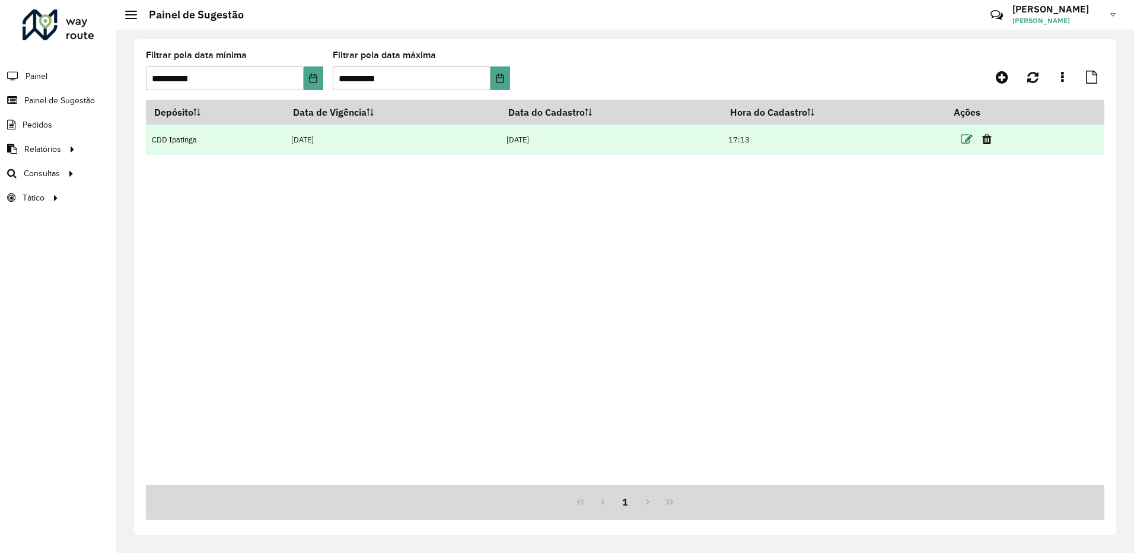
click at [968, 140] on icon at bounding box center [967, 139] width 12 height 12
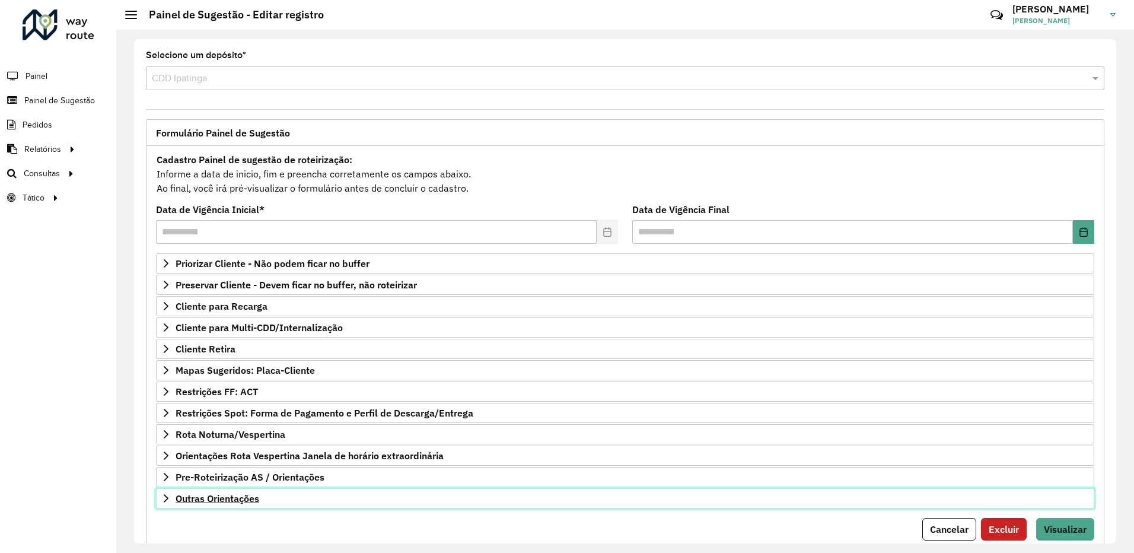
click at [293, 501] on link "Outras Orientações" at bounding box center [625, 498] width 938 height 20
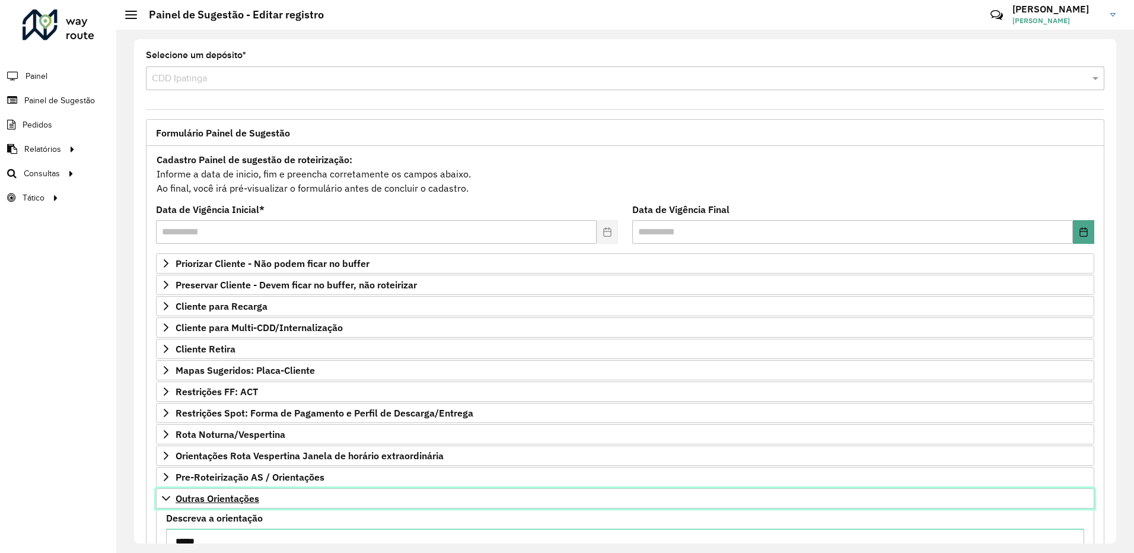
scroll to position [171, 0]
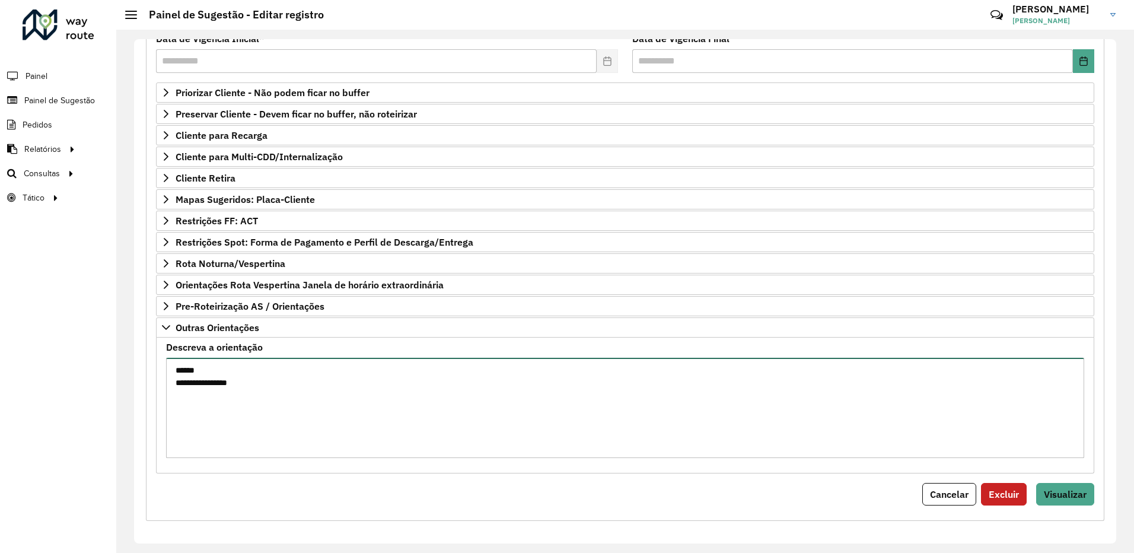
click at [224, 384] on textarea "**********" at bounding box center [625, 408] width 918 height 100
type textarea "**********"
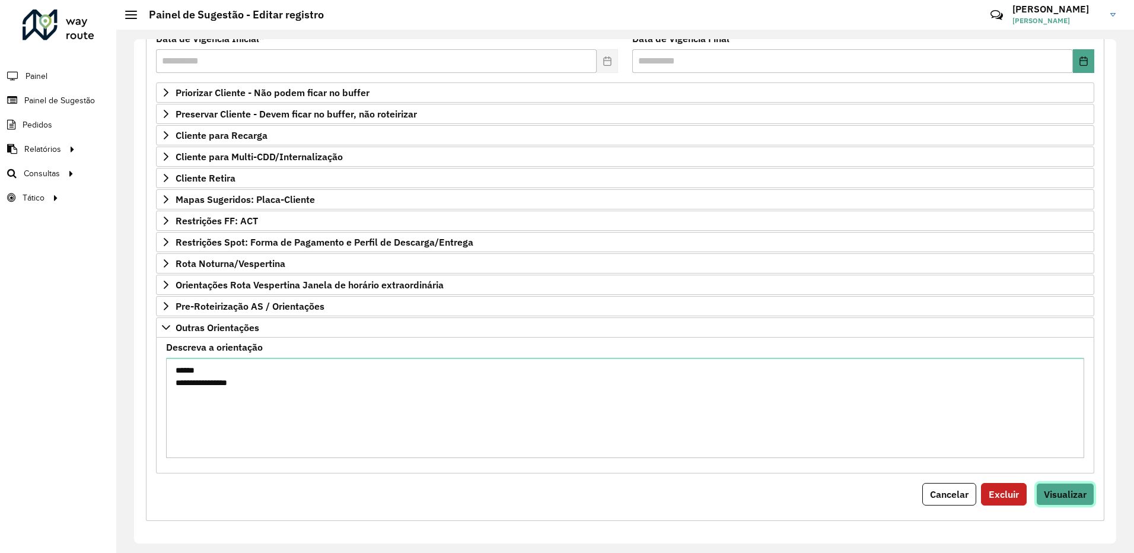
click at [1080, 502] on button "Visualizar" at bounding box center [1065, 494] width 58 height 23
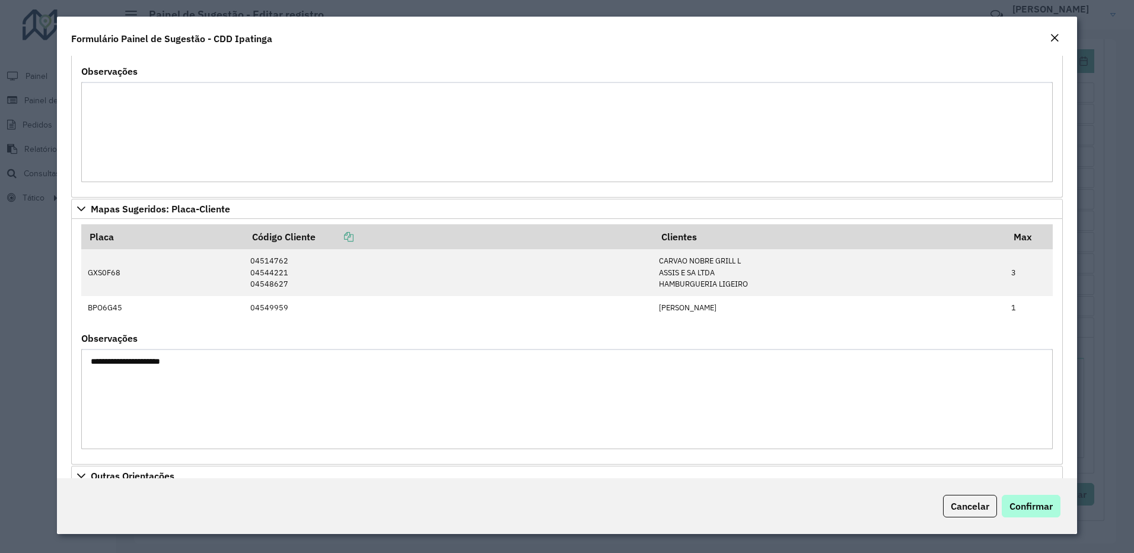
scroll to position [356, 0]
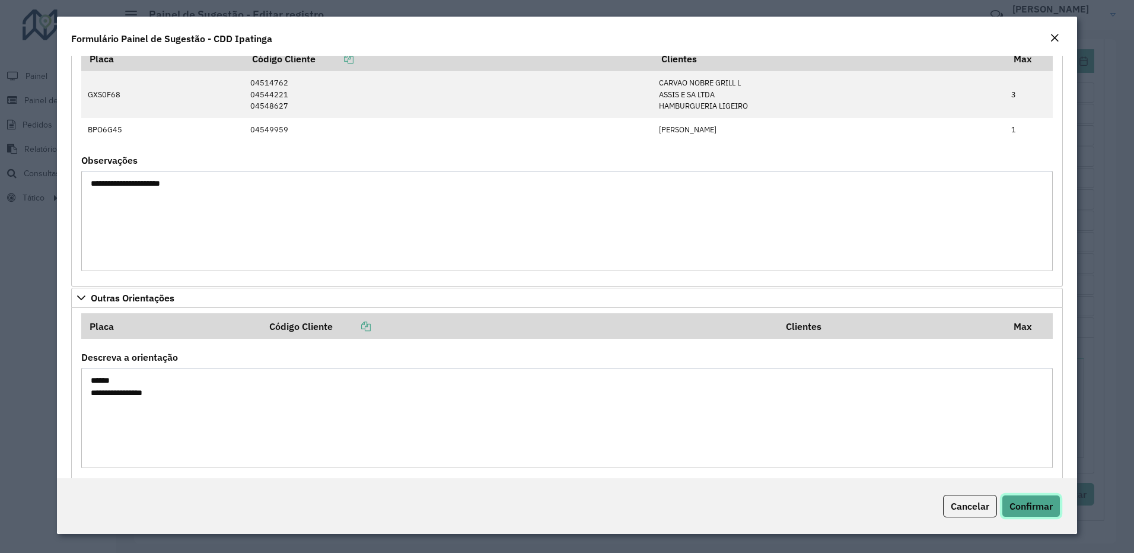
click at [1046, 505] on span "Confirmar" at bounding box center [1030, 506] width 43 height 12
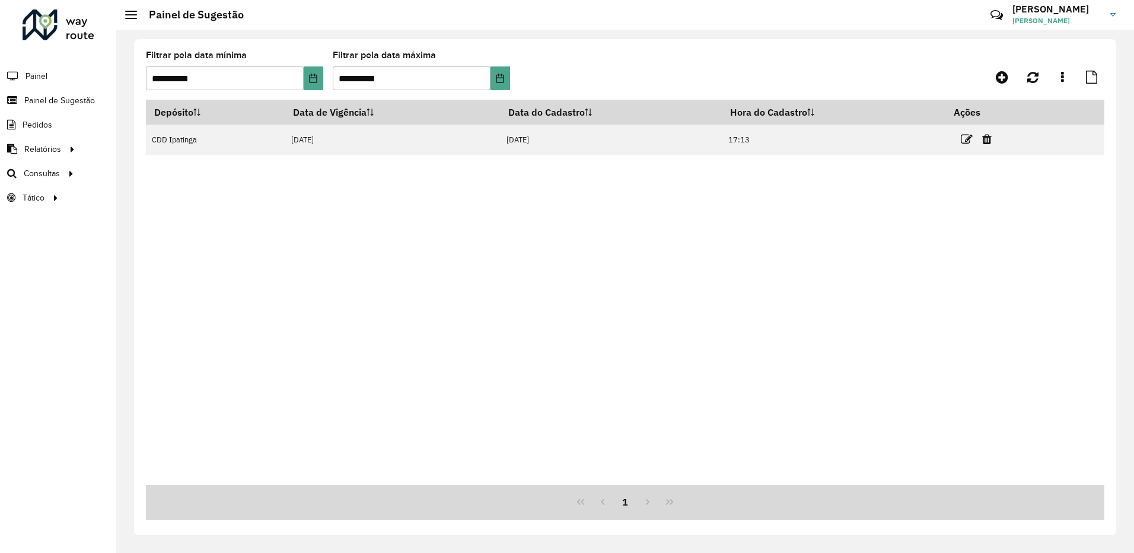
click at [969, 135] on icon at bounding box center [967, 139] width 12 height 12
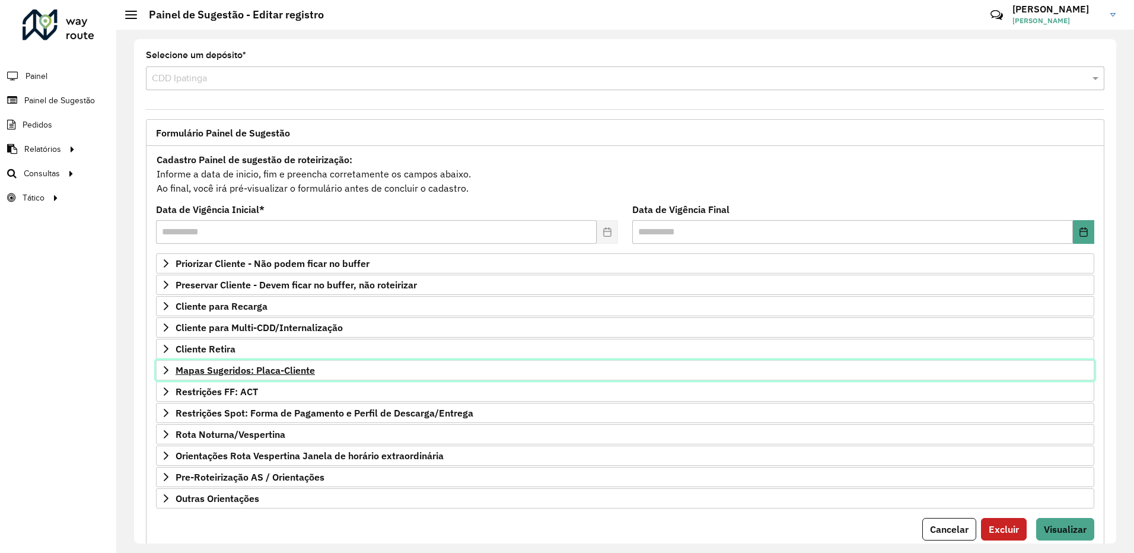
click at [302, 376] on link "Mapas Sugeridos: Placa-Cliente" at bounding box center [625, 370] width 938 height 20
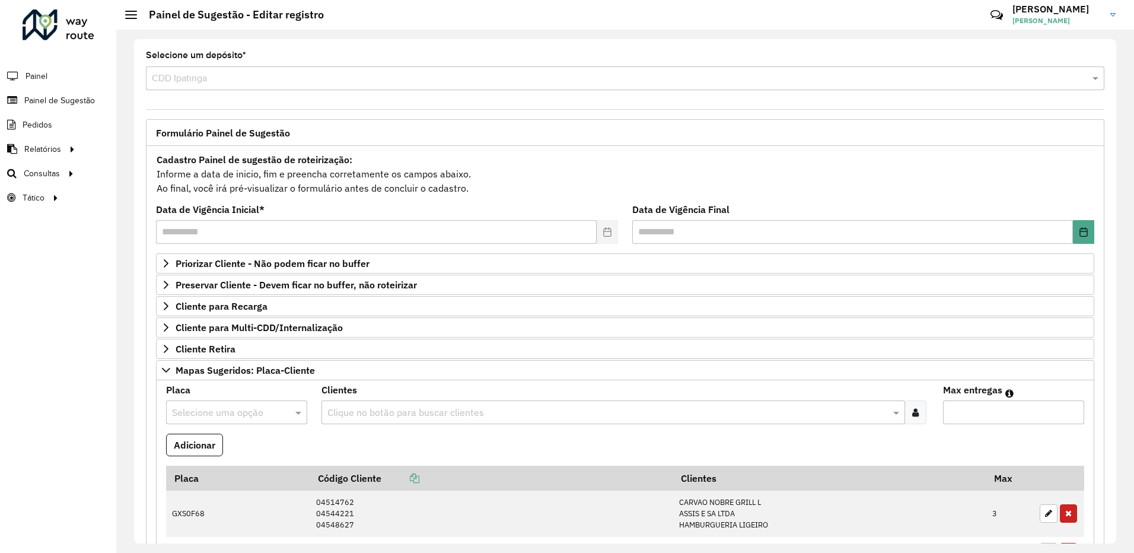
click at [203, 418] on input "text" at bounding box center [225, 413] width 106 height 14
type input "*******"
click at [226, 382] on div "GXS1G57" at bounding box center [236, 384] width 139 height 20
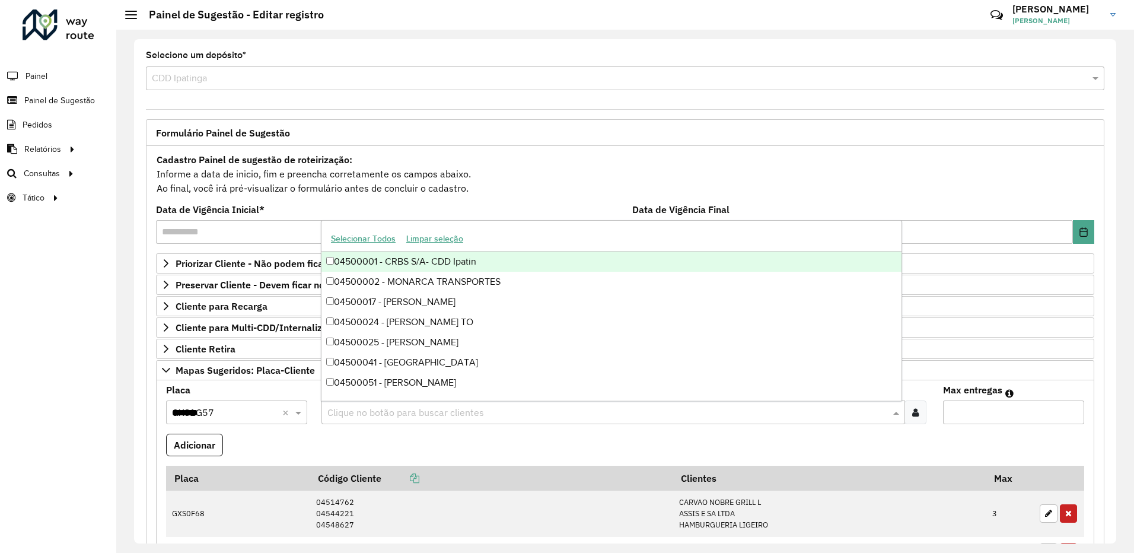
click at [352, 411] on input "text" at bounding box center [607, 413] width 566 height 14
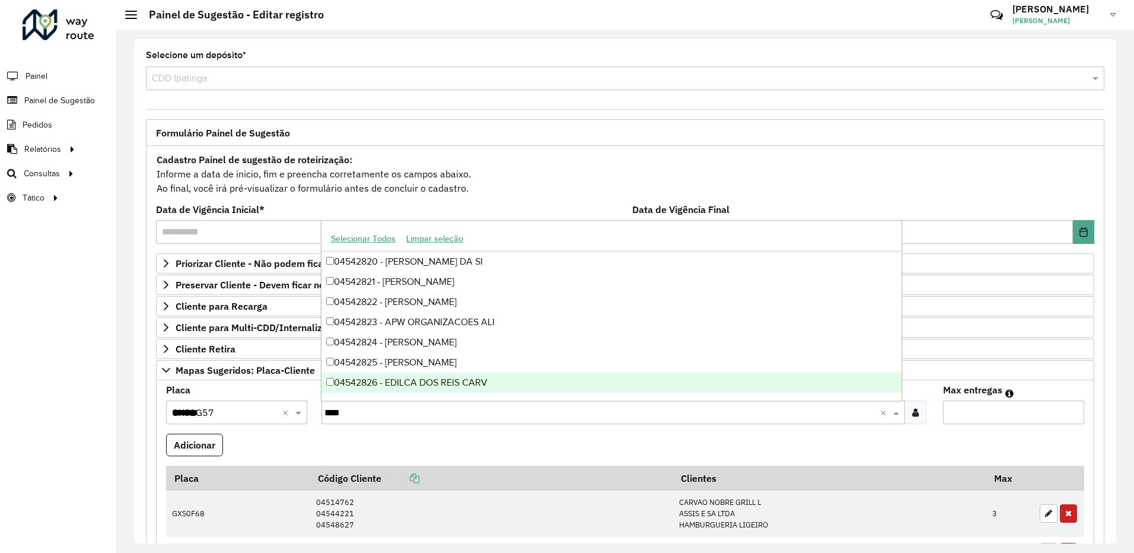
type input "*****"
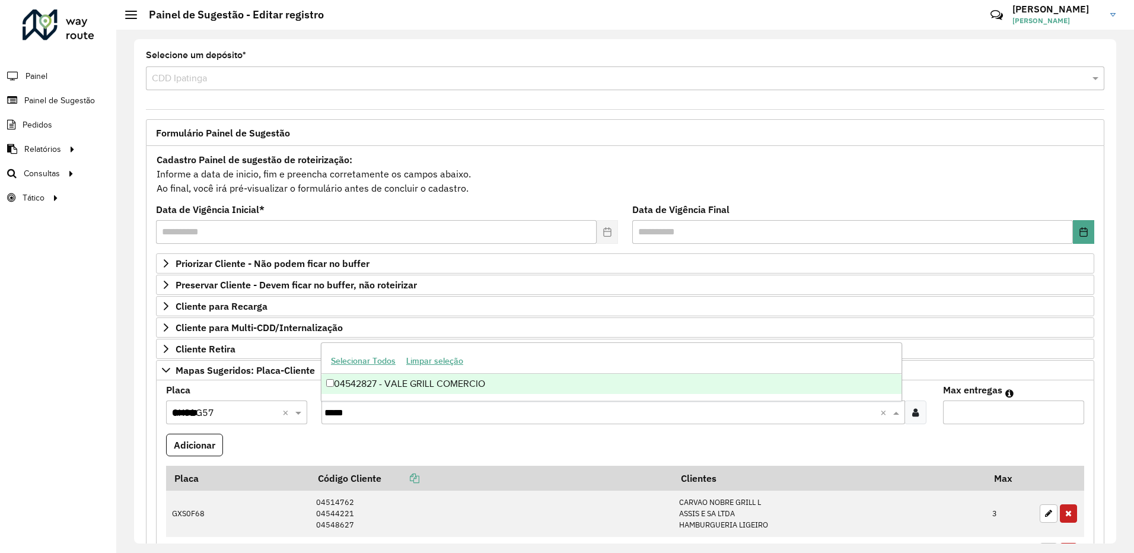
click at [439, 377] on div "04542827 - VALE GRILL COMERCIO" at bounding box center [611, 384] width 580 height 20
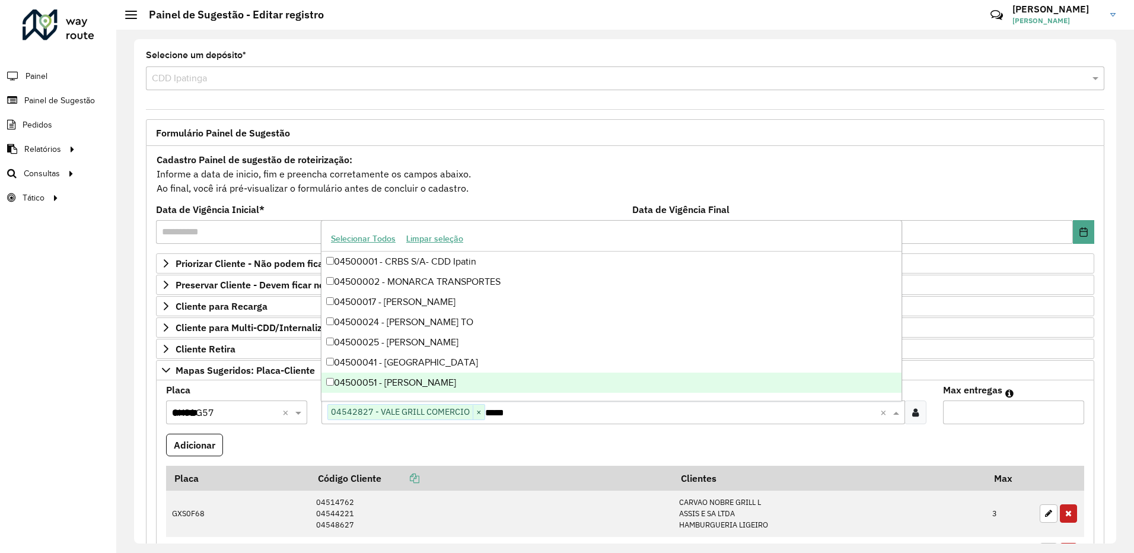
click at [1002, 414] on input "Max entregas" at bounding box center [1013, 412] width 141 height 24
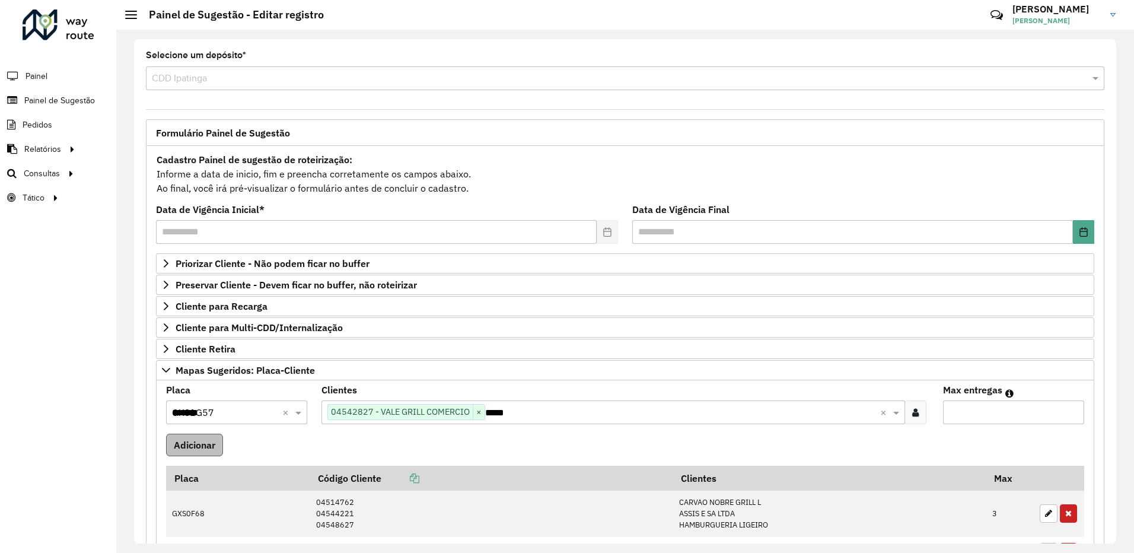
type input "**"
click at [194, 441] on button "Adicionar" at bounding box center [194, 445] width 57 height 23
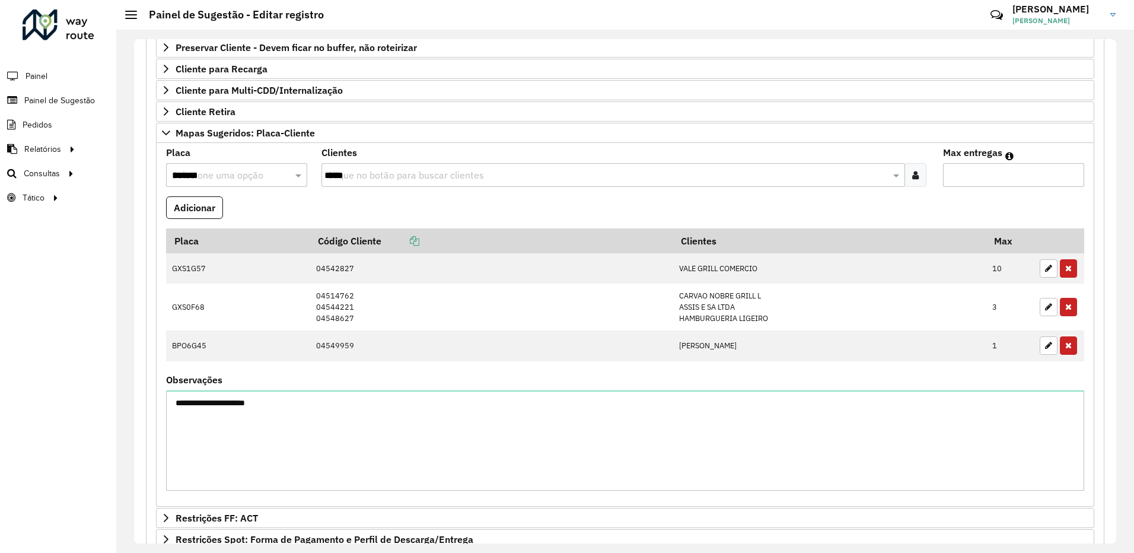
scroll to position [402, 0]
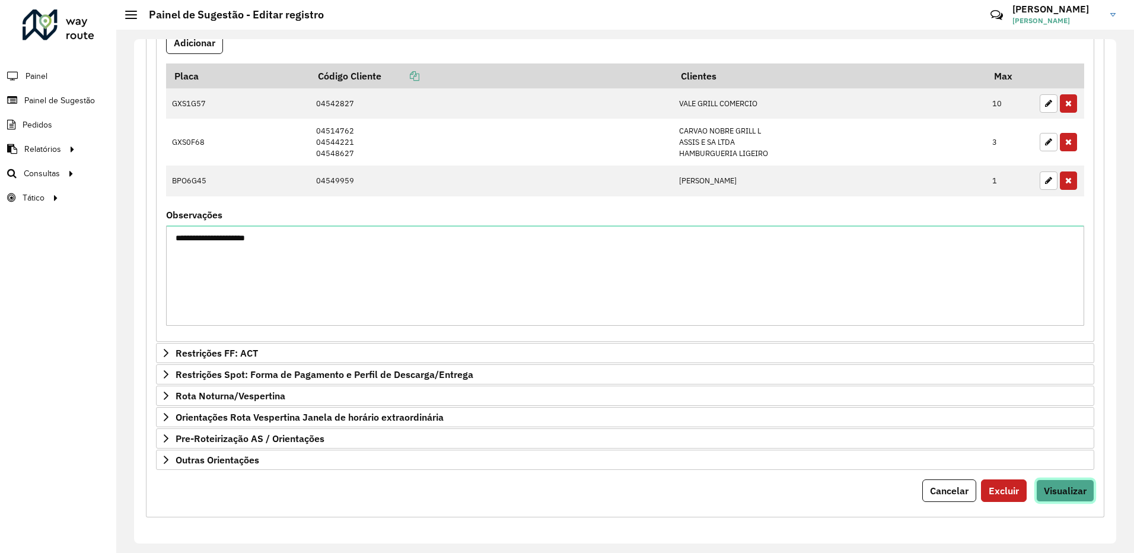
click at [1074, 496] on span "Visualizar" at bounding box center [1065, 491] width 43 height 12
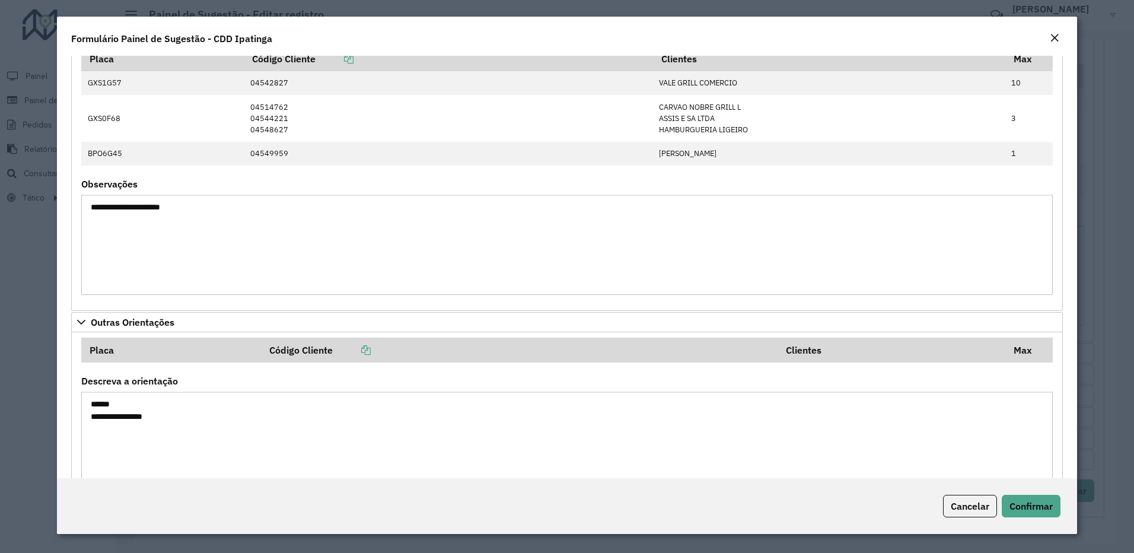
scroll to position [400, 0]
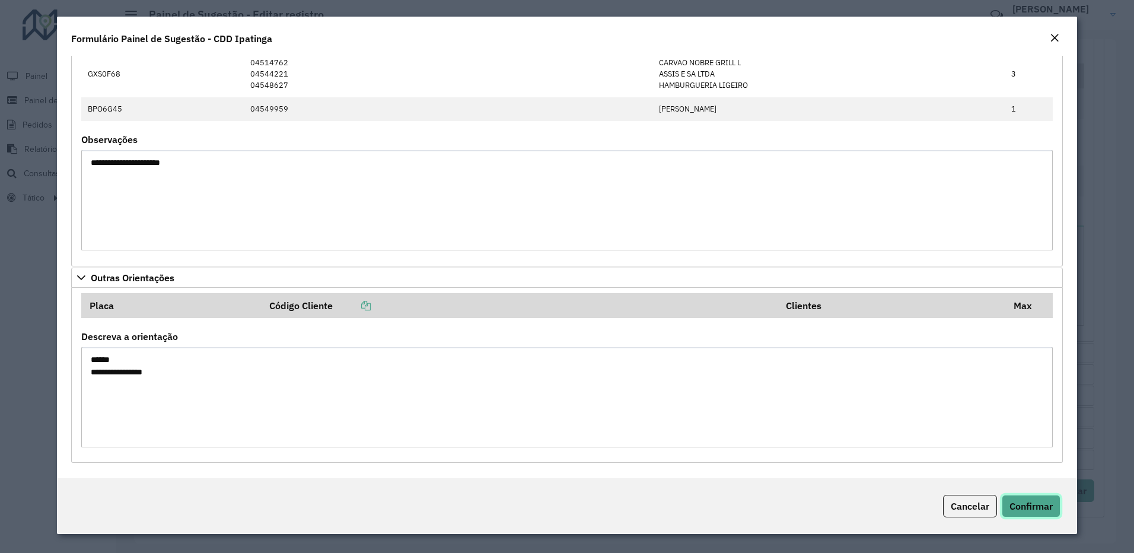
click at [1040, 514] on button "Confirmar" at bounding box center [1031, 506] width 59 height 23
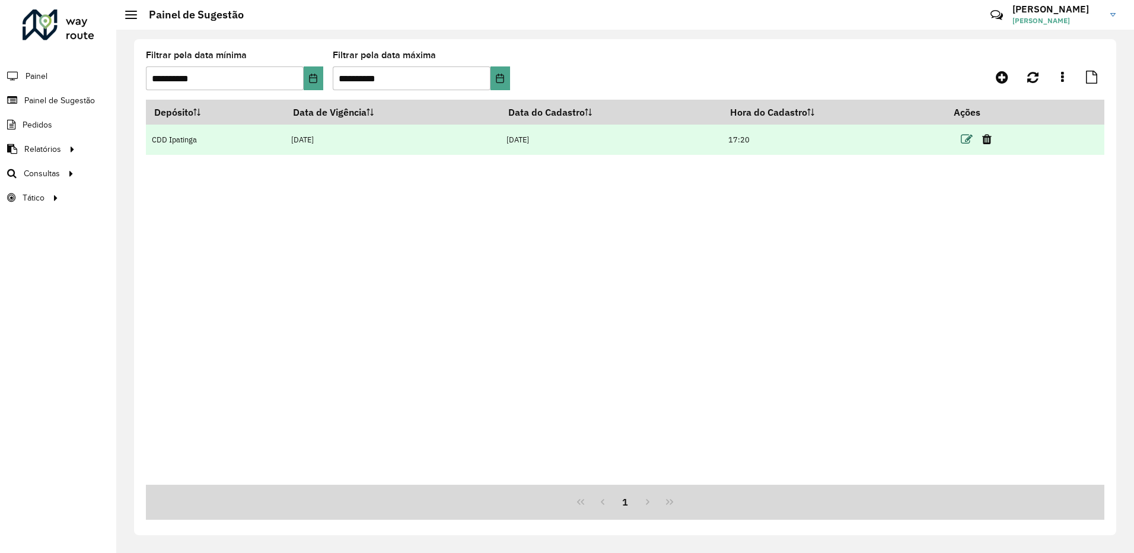
click at [971, 141] on icon at bounding box center [967, 139] width 12 height 12
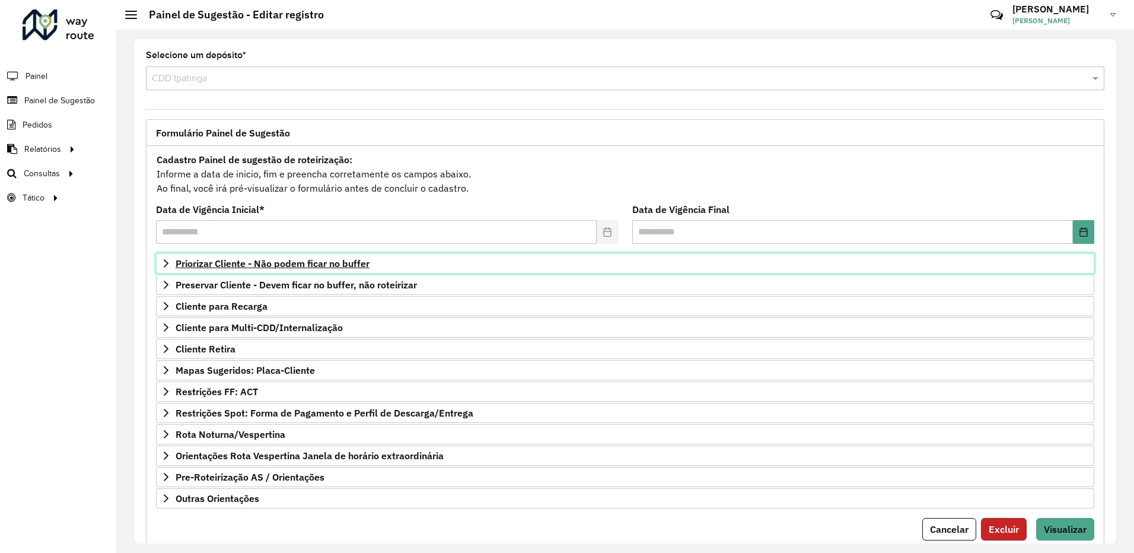
click at [351, 259] on span "Priorizar Cliente - Não podem ficar no buffer" at bounding box center [273, 263] width 194 height 9
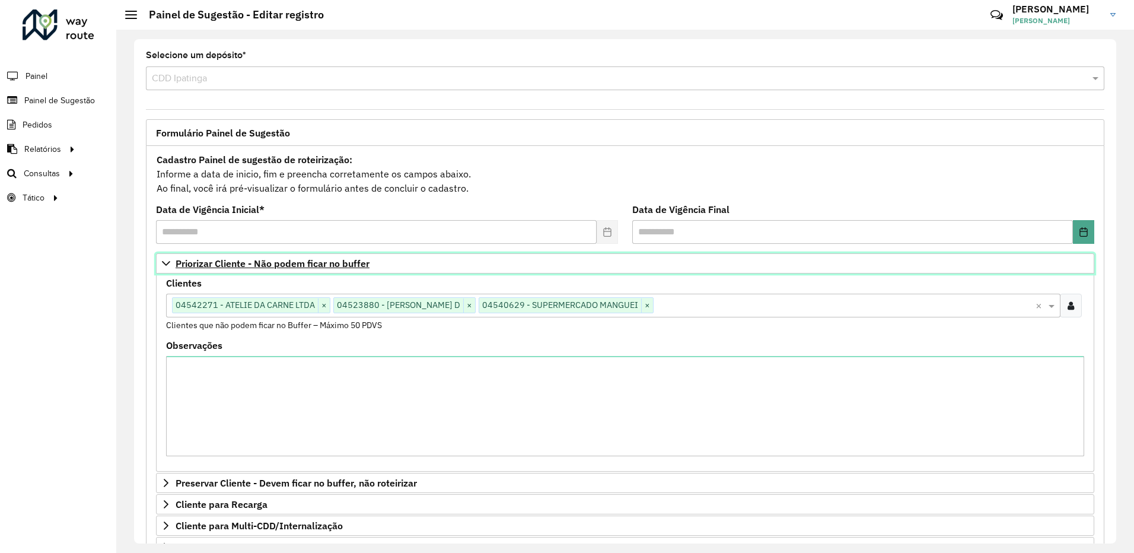
click at [351, 259] on span "Priorizar Cliente - Não podem ficar no buffer" at bounding box center [273, 263] width 194 height 9
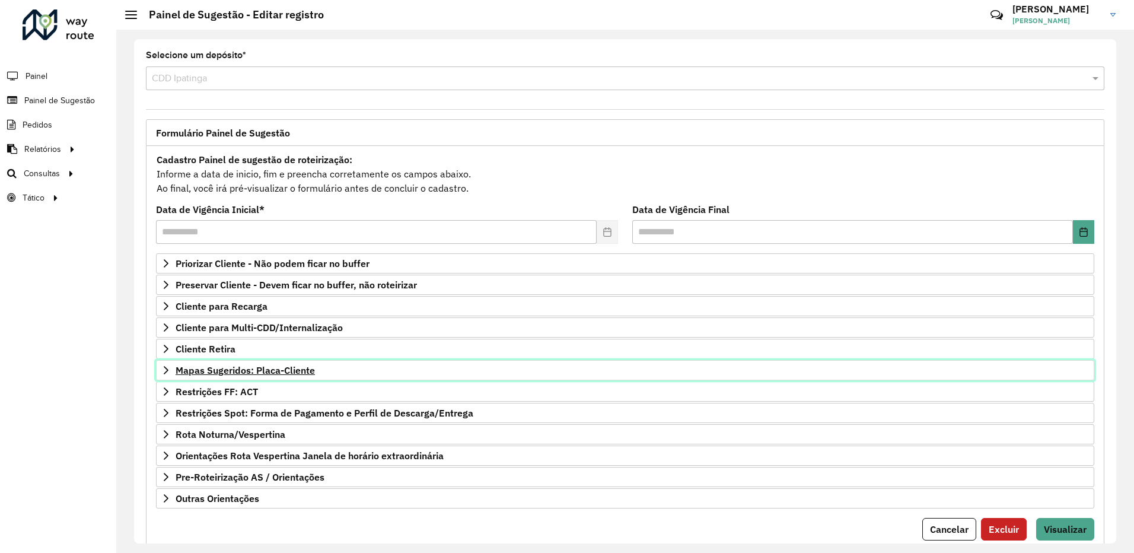
click at [307, 372] on span "Mapas Sugeridos: Placa-Cliente" at bounding box center [245, 369] width 139 height 9
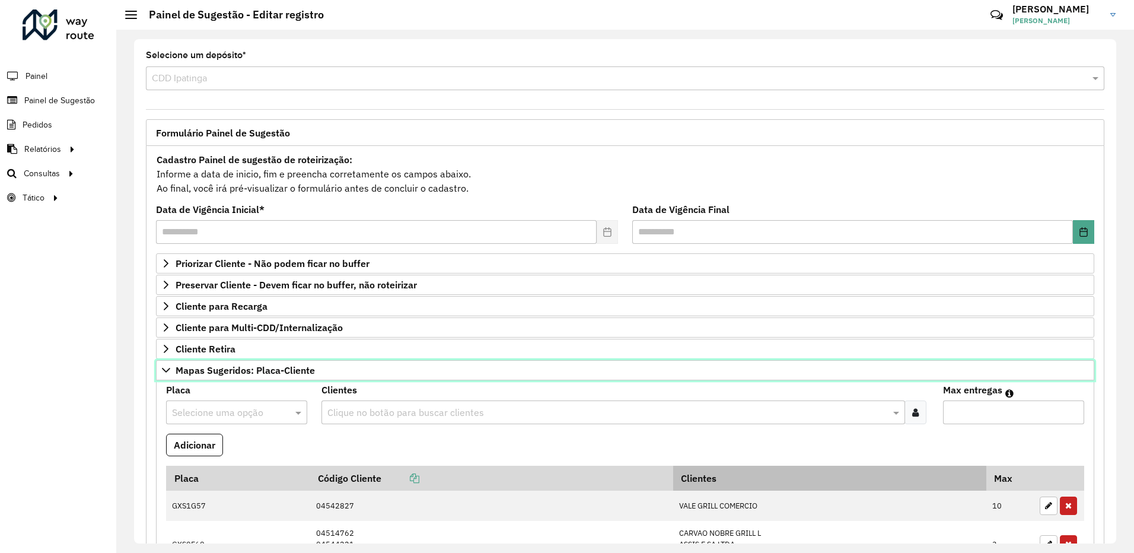
scroll to position [119, 0]
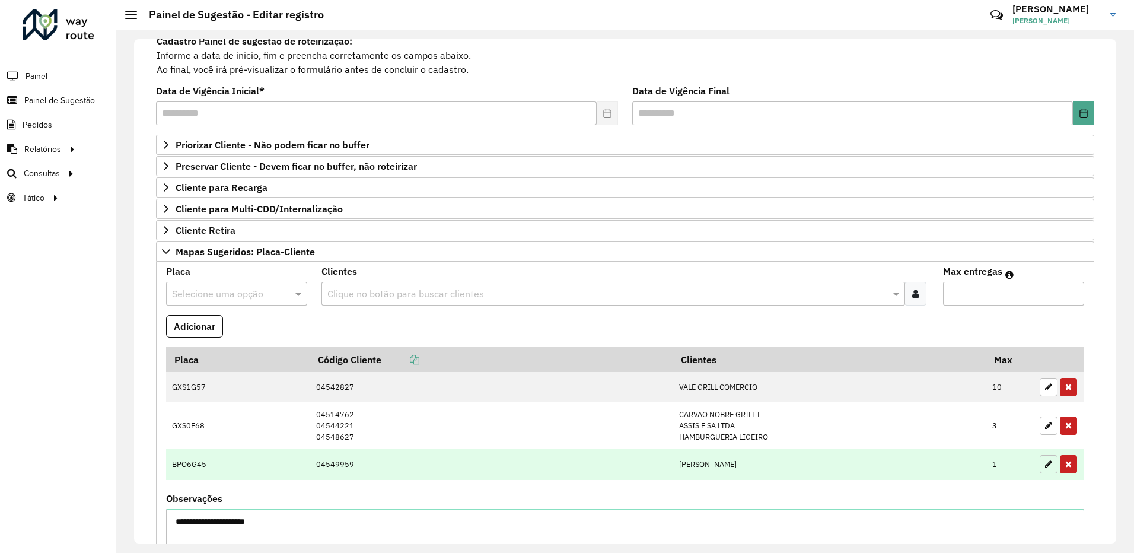
click at [1045, 467] on icon "button" at bounding box center [1048, 464] width 7 height 8
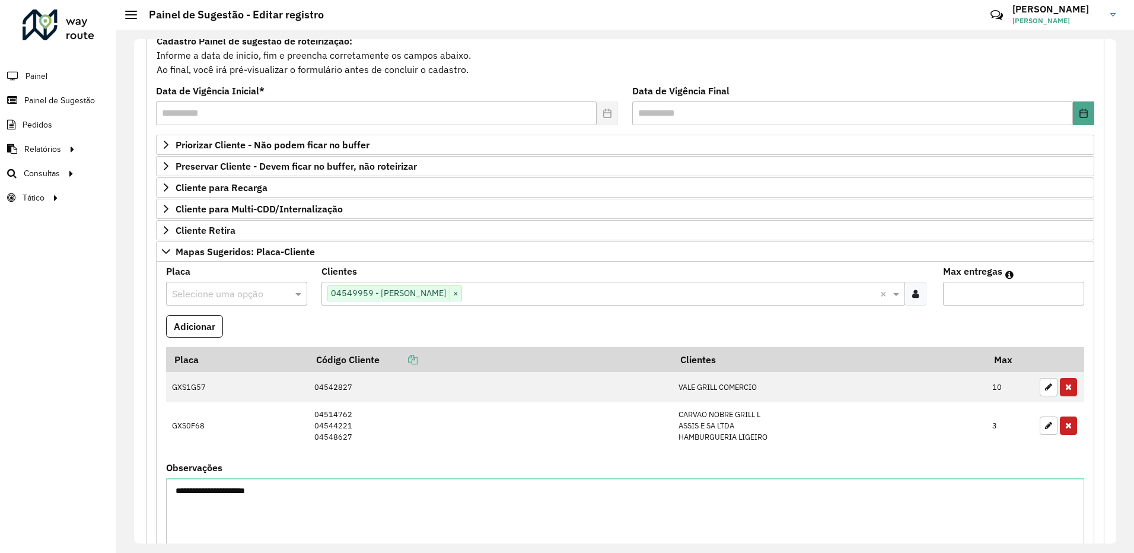
click at [237, 293] on input "text" at bounding box center [225, 294] width 106 height 14
type input "***"
click at [266, 329] on div "GFX9F64" at bounding box center [236, 328] width 139 height 20
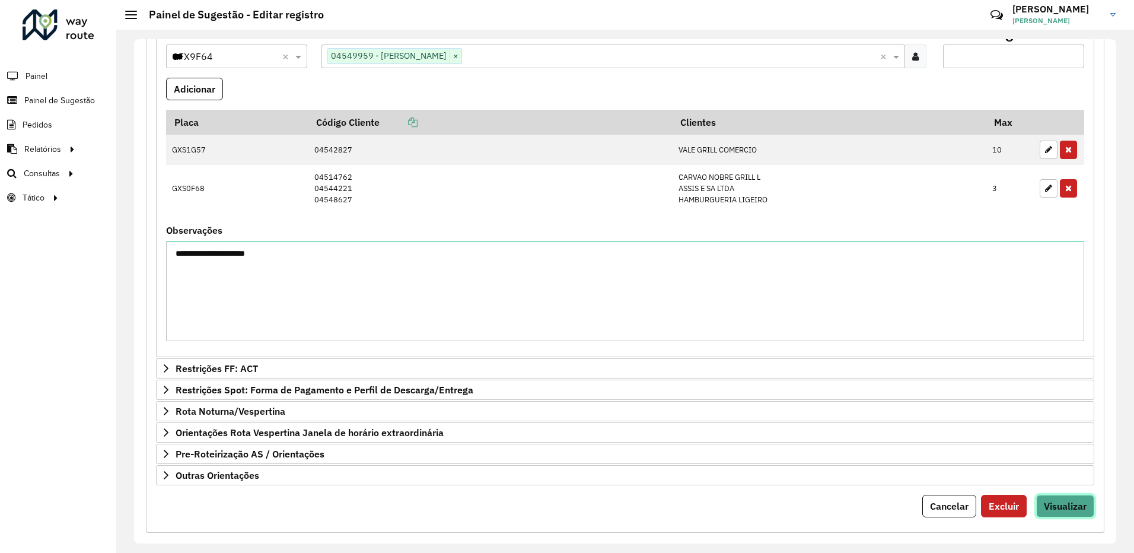
click at [1075, 505] on span "Visualizar" at bounding box center [1065, 506] width 43 height 12
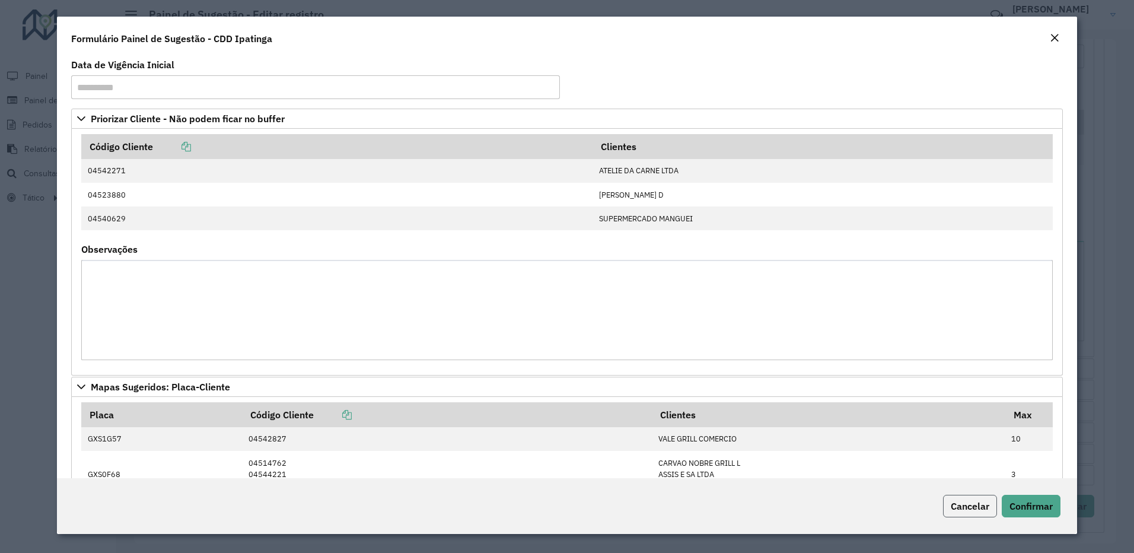
click at [981, 503] on span "Cancelar" at bounding box center [970, 506] width 39 height 12
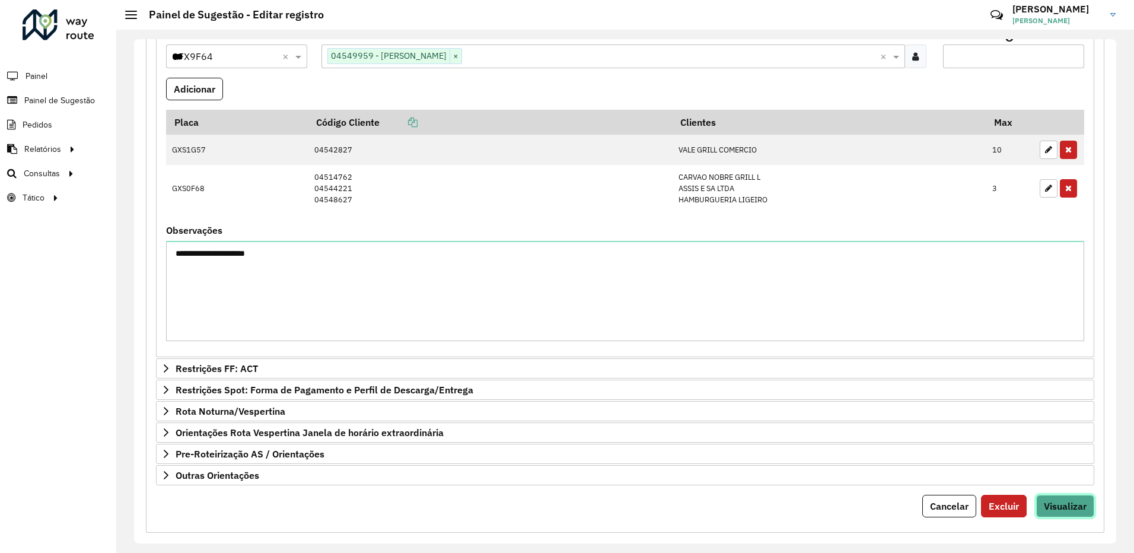
scroll to position [237, 0]
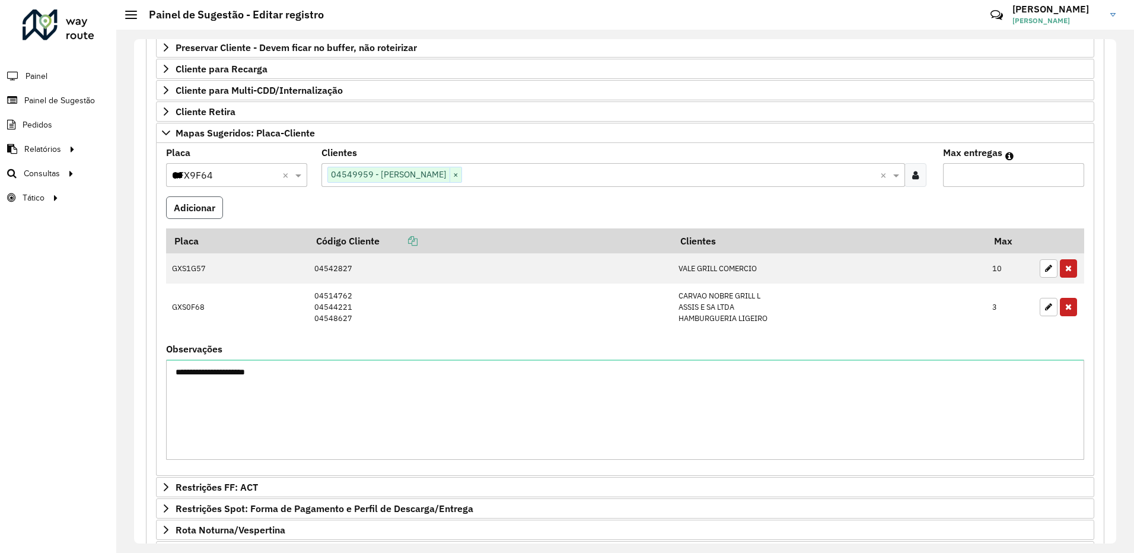
click at [190, 207] on button "Adicionar" at bounding box center [194, 207] width 57 height 23
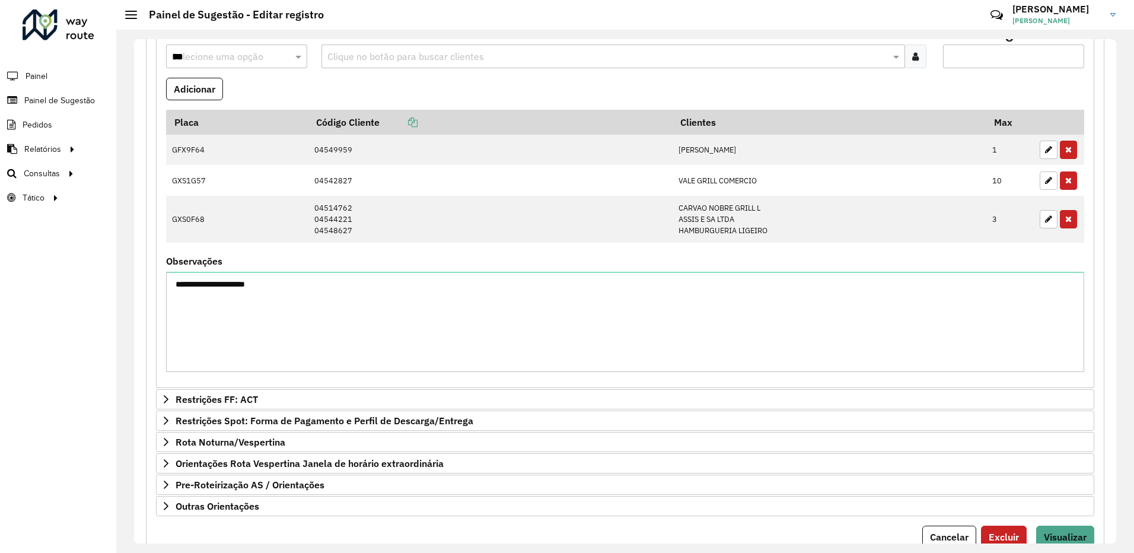
scroll to position [402, 0]
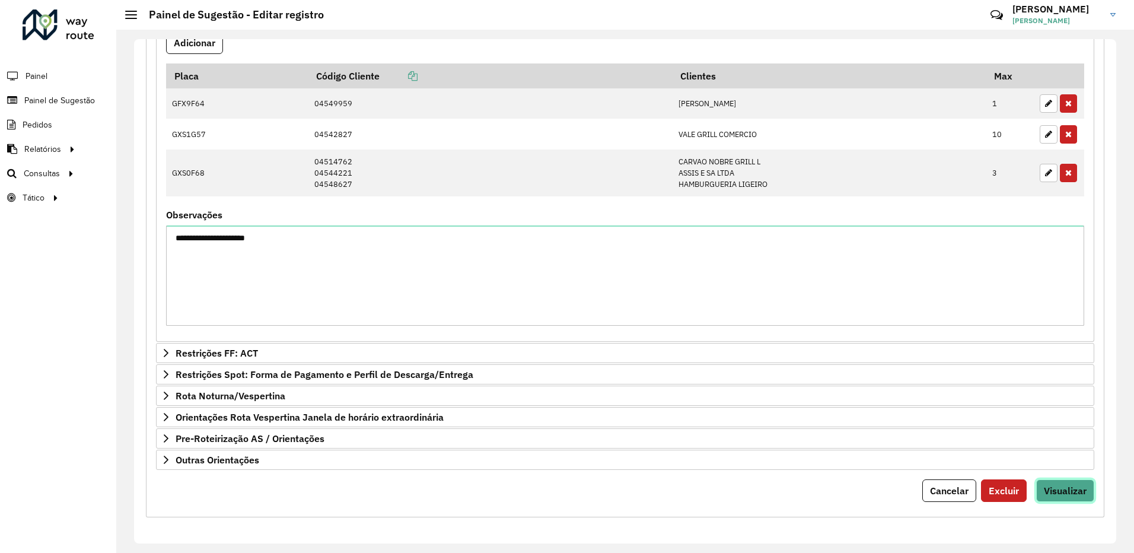
click at [1071, 486] on span "Visualizar" at bounding box center [1065, 491] width 43 height 12
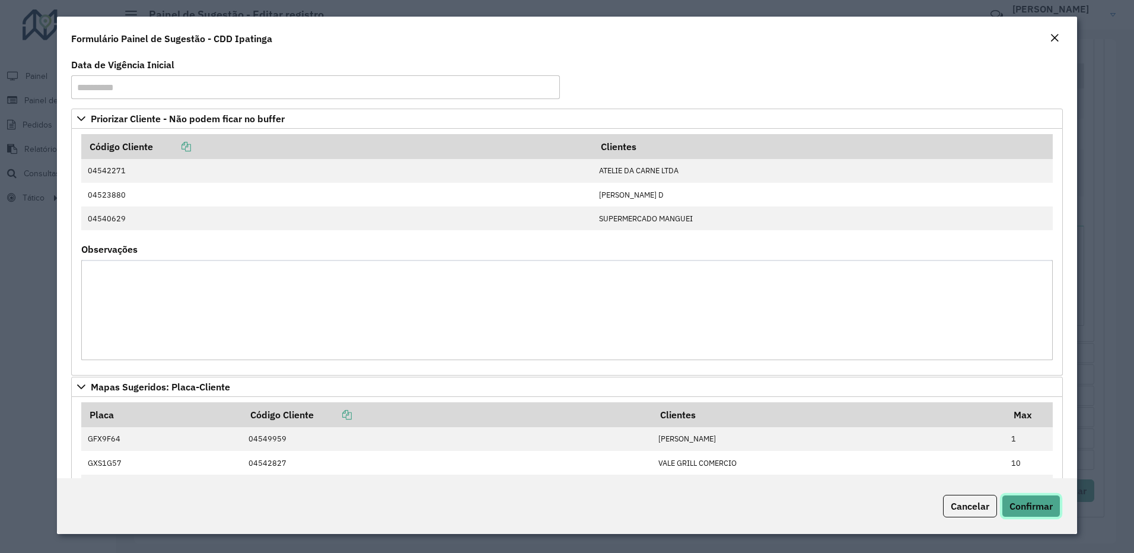
click at [1046, 500] on span "Confirmar" at bounding box center [1030, 506] width 43 height 12
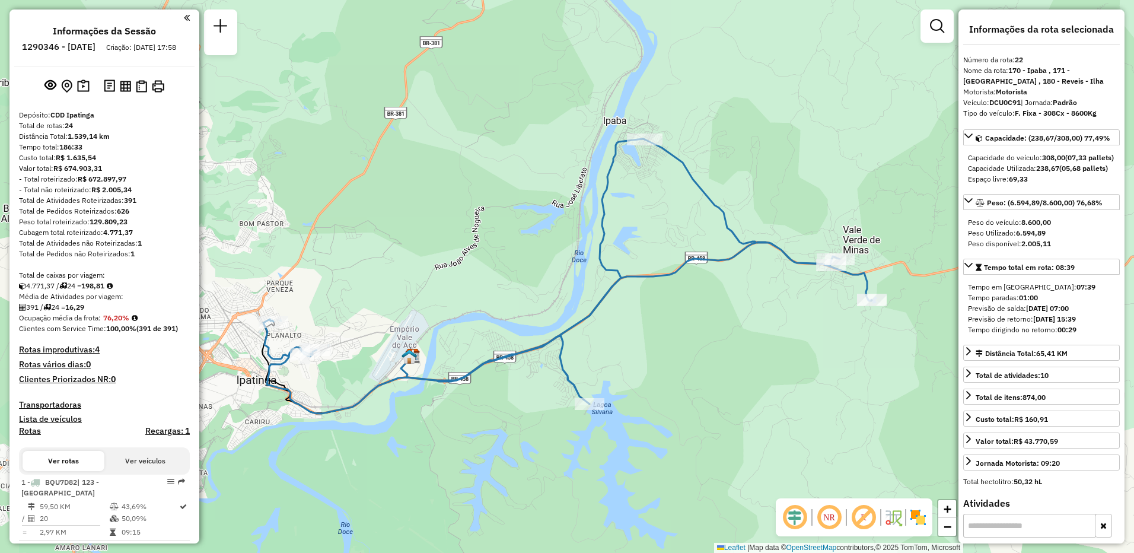
select select "**********"
